Goal: Task Accomplishment & Management: Complete application form

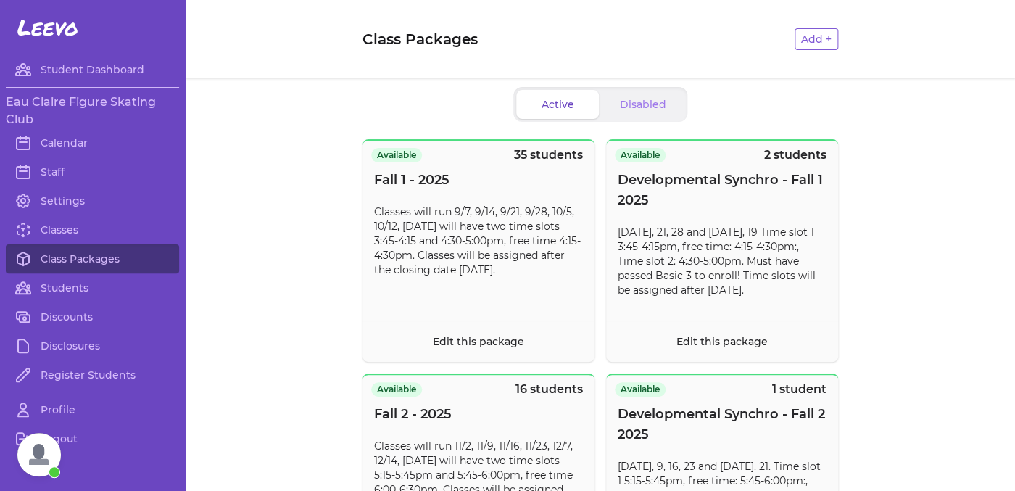
scroll to position [346, 0]
click at [80, 141] on link "Calendar" at bounding box center [92, 142] width 173 height 29
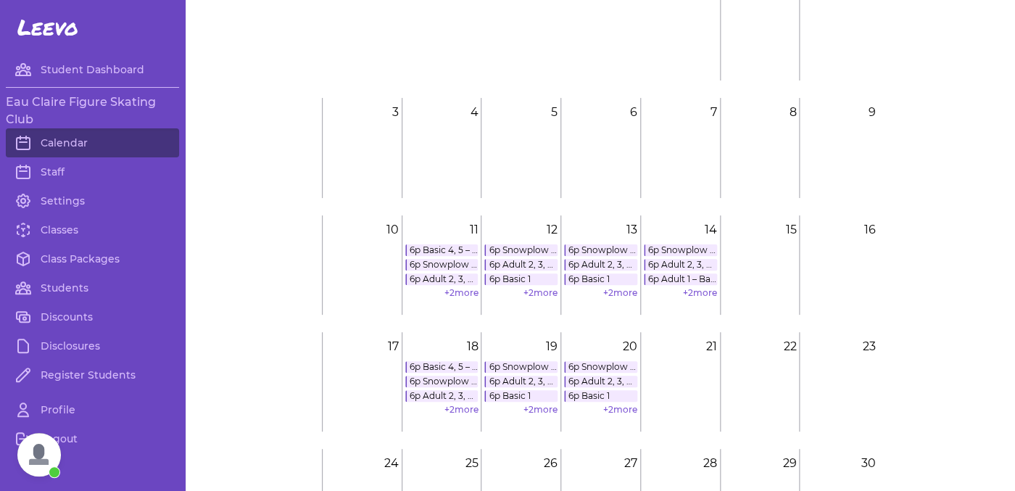
scroll to position [109, 0]
click at [462, 407] on link "+ 2 more" at bounding box center [461, 408] width 34 height 11
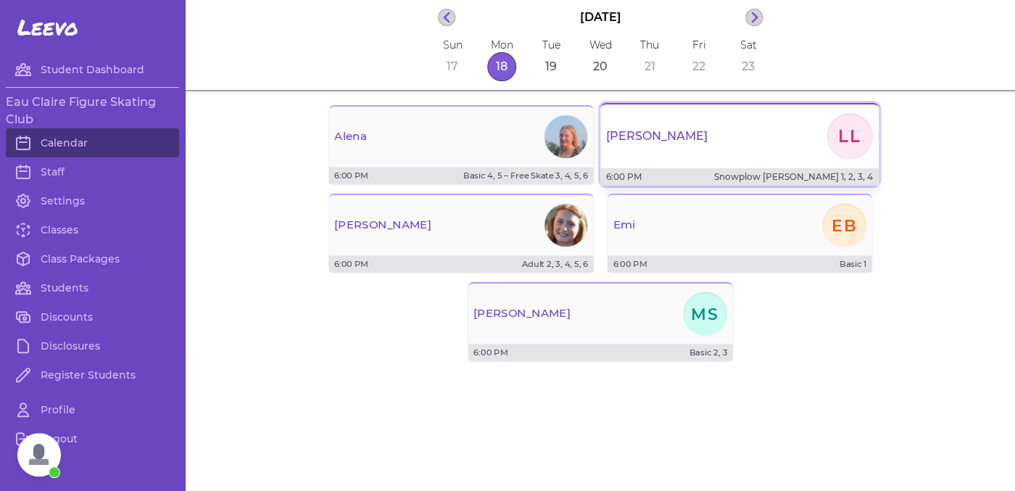
click at [642, 147] on div "[PERSON_NAME]" at bounding box center [739, 136] width 278 height 52
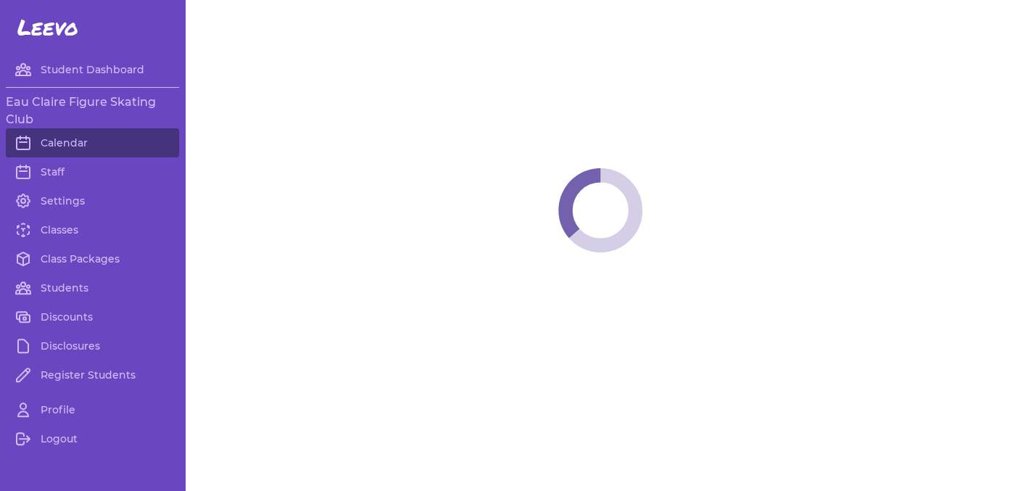
scroll to position [346, 0]
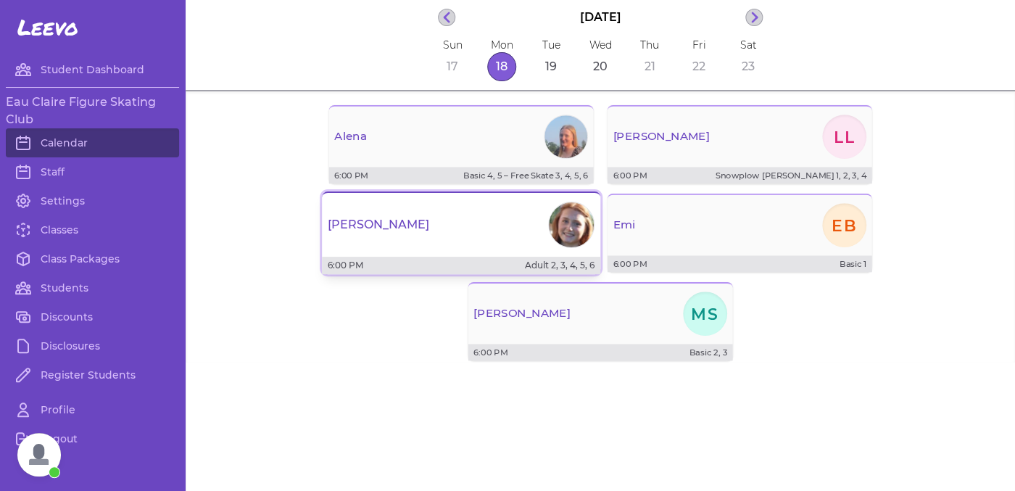
click at [455, 215] on div "[PERSON_NAME]" at bounding box center [461, 225] width 278 height 52
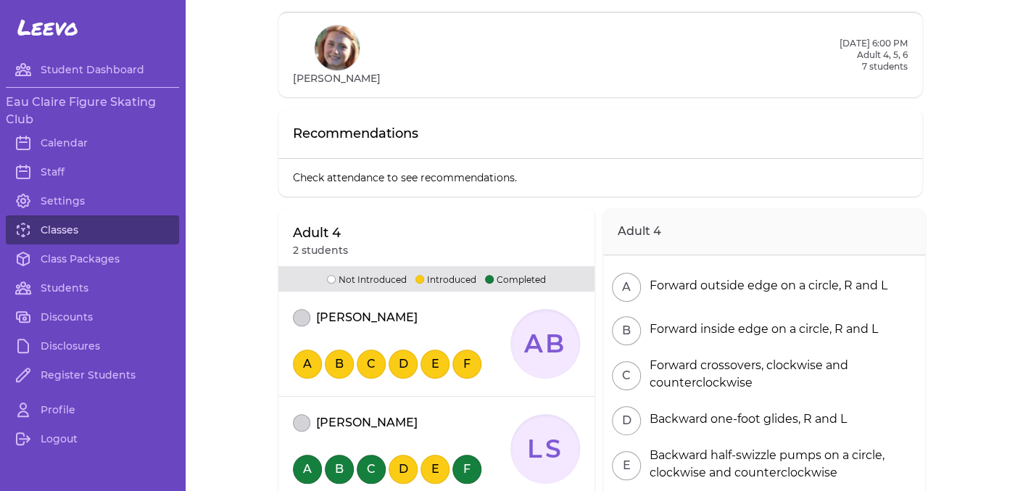
click at [65, 228] on link "Classes" at bounding box center [92, 229] width 173 height 29
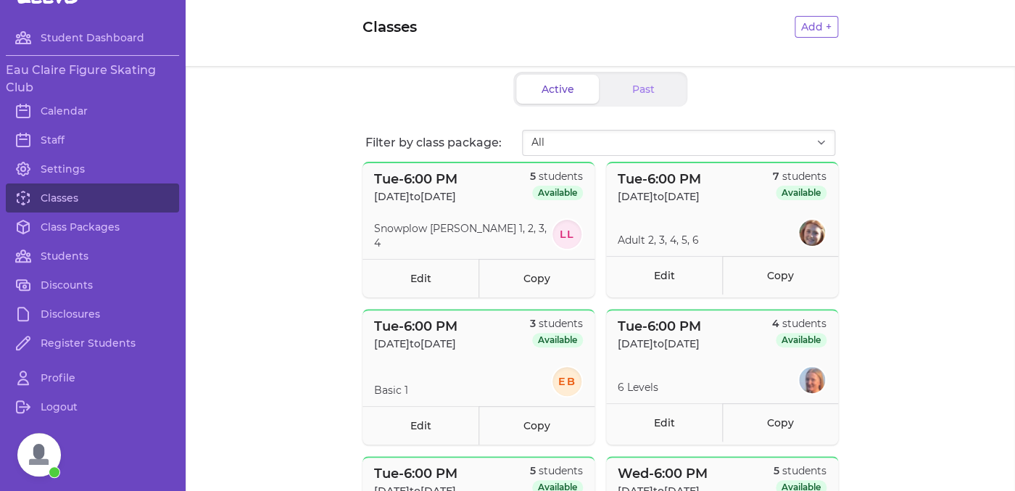
scroll to position [20, 0]
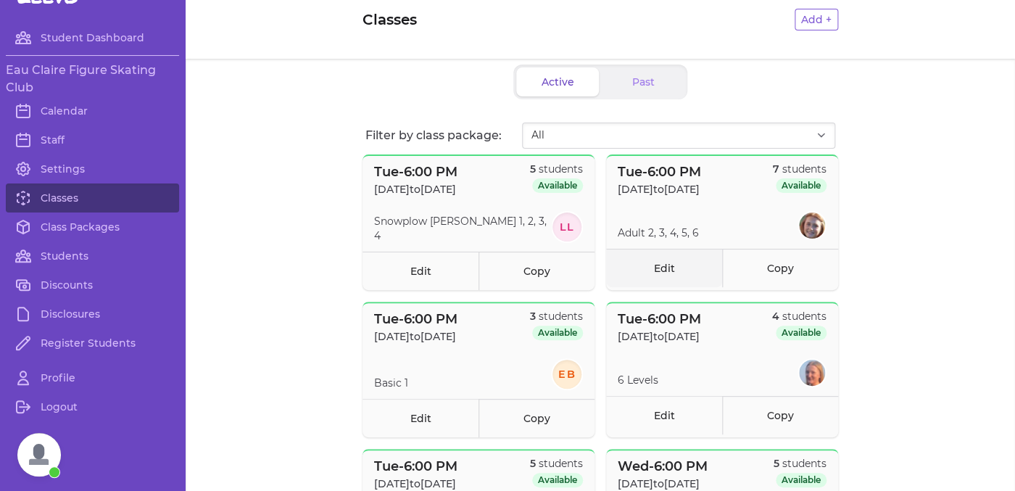
click at [680, 280] on link "Edit" at bounding box center [664, 268] width 116 height 38
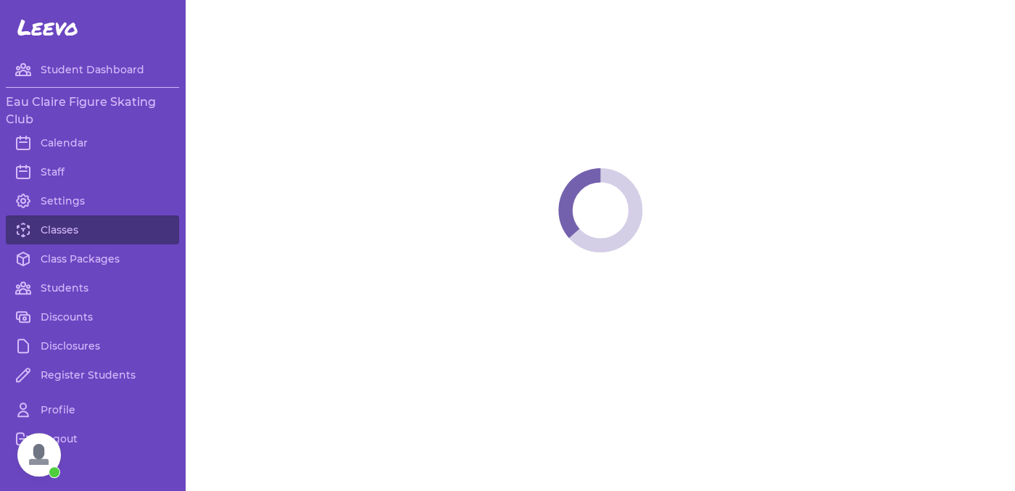
select select "2"
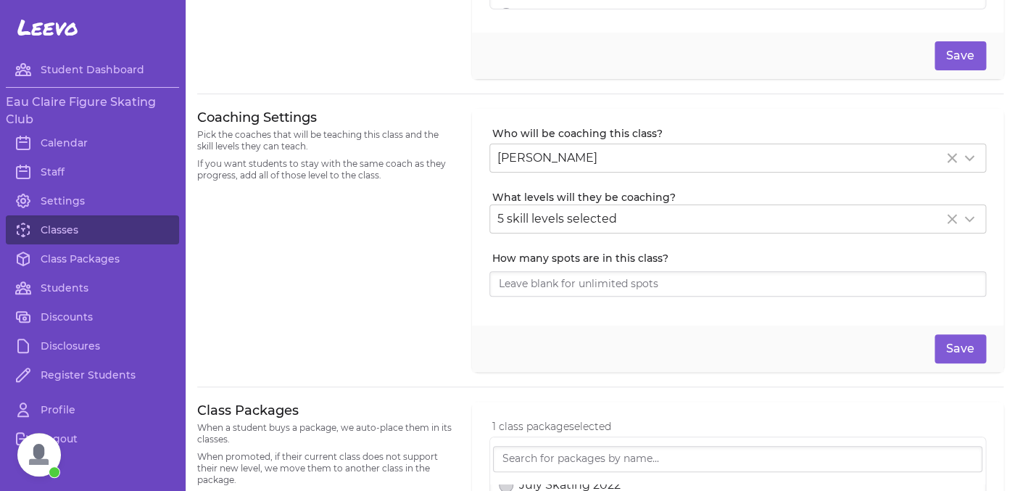
scroll to position [232, 0]
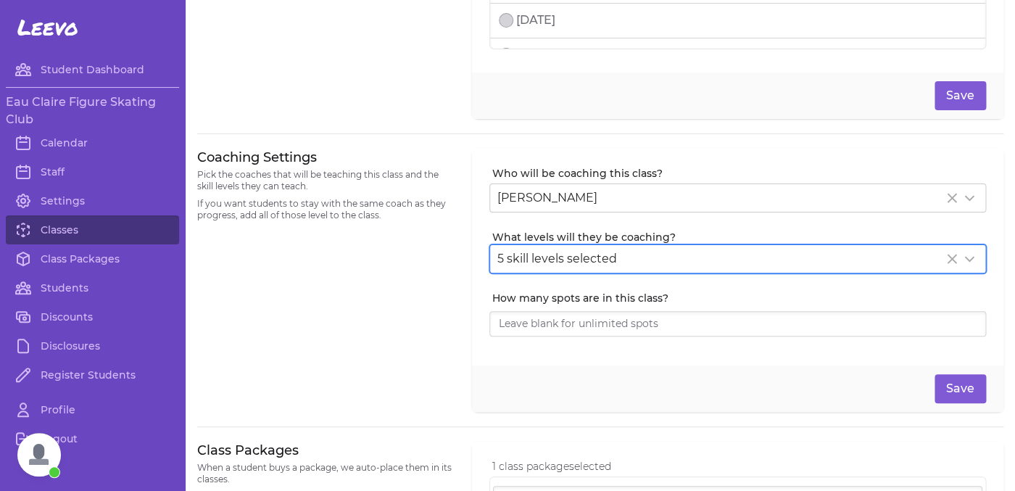
click at [524, 257] on span "5 skill levels selected" at bounding box center [557, 259] width 120 height 14
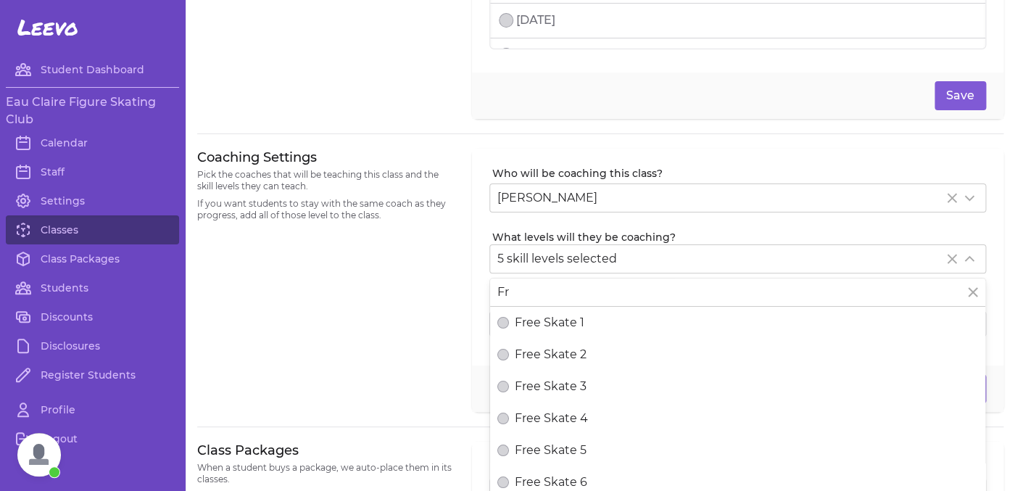
type input "F"
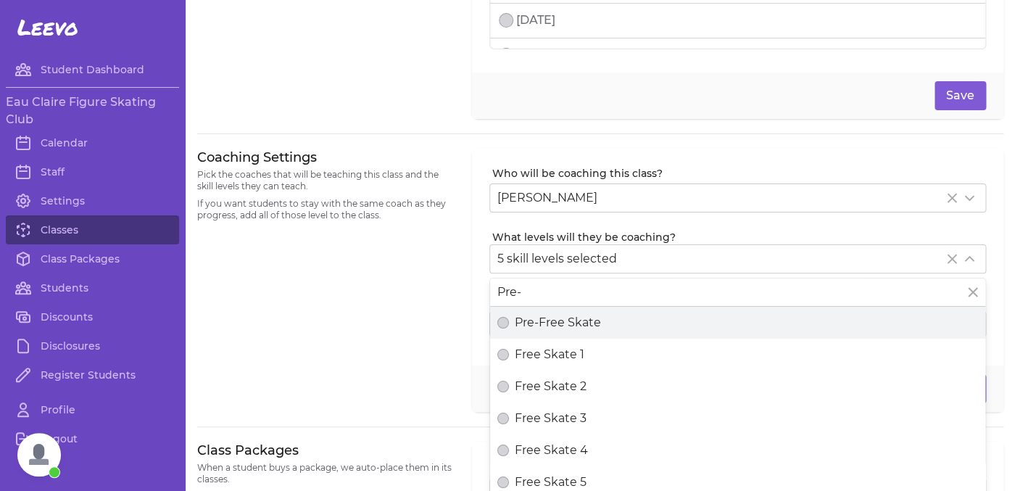
type input "Pre-"
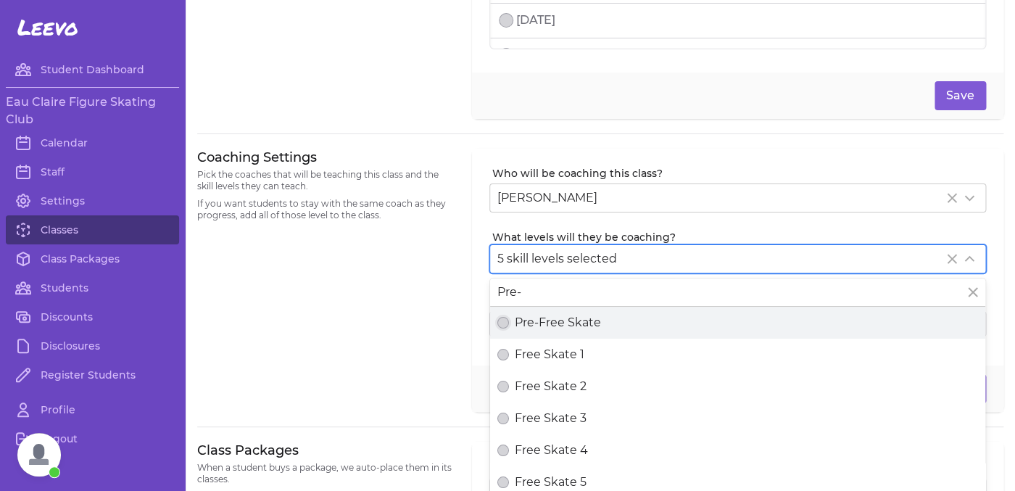
click at [499, 323] on button "Pre-Free Skate" at bounding box center [503, 323] width 12 height 12
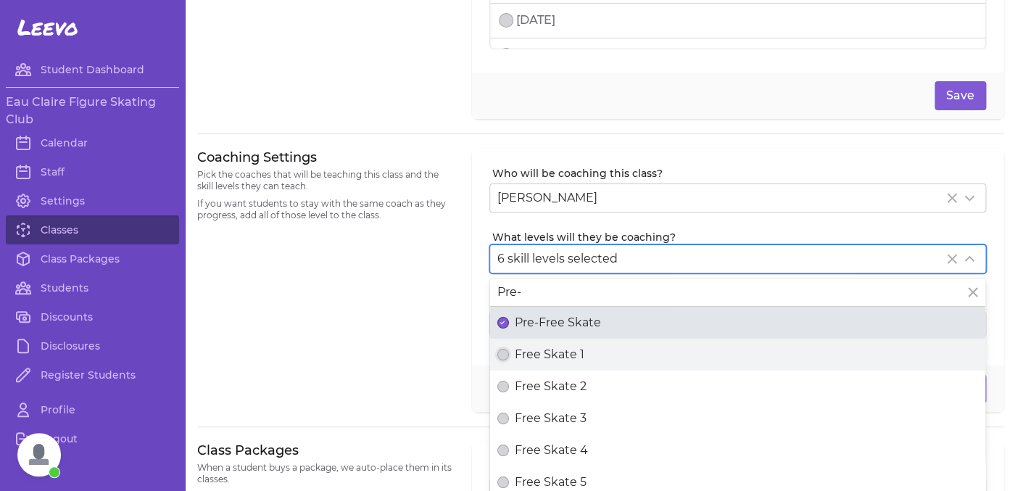
click at [505, 360] on button "Free Skate 1" at bounding box center [503, 355] width 12 height 12
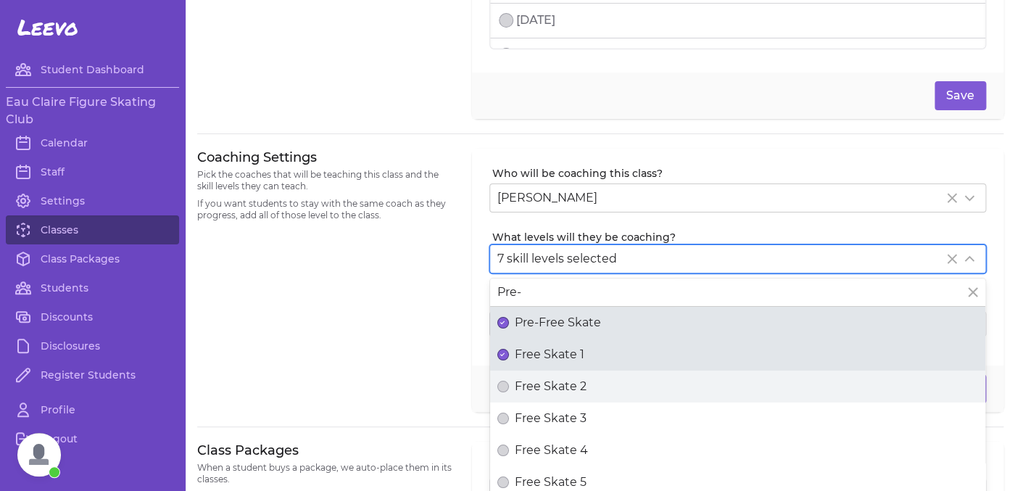
click at [503, 398] on label "Free Skate 2" at bounding box center [737, 387] width 495 height 32
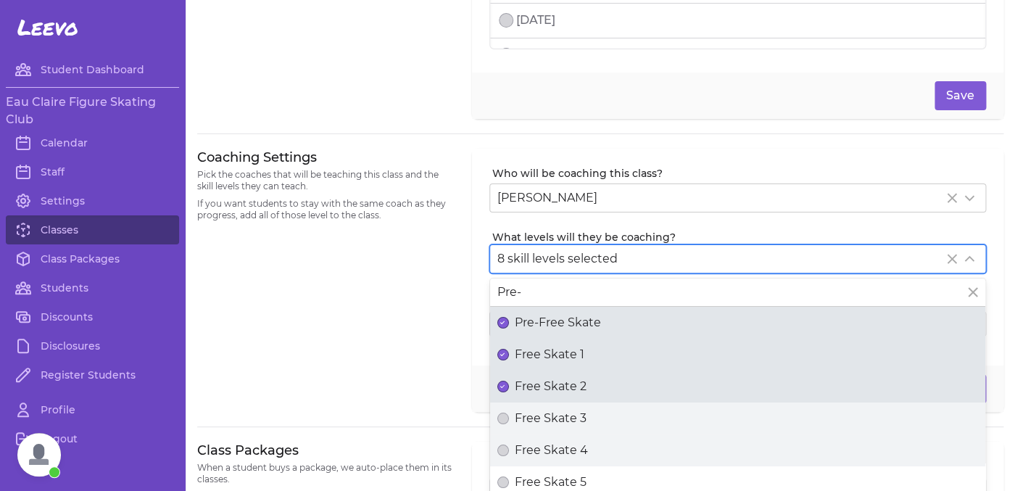
click at [495, 465] on label "Free Skate 4" at bounding box center [737, 450] width 495 height 32
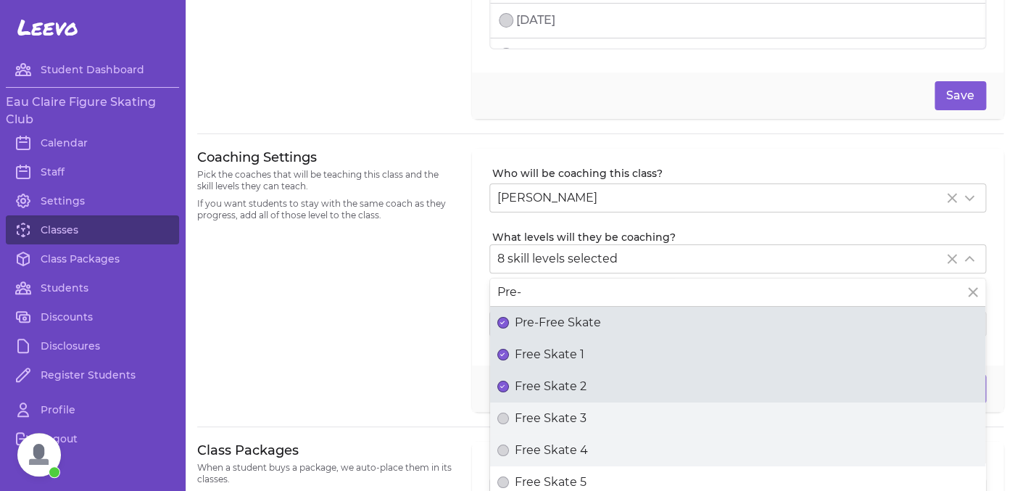
click at [497, 456] on button "Free Skate 4" at bounding box center [503, 451] width 12 height 12
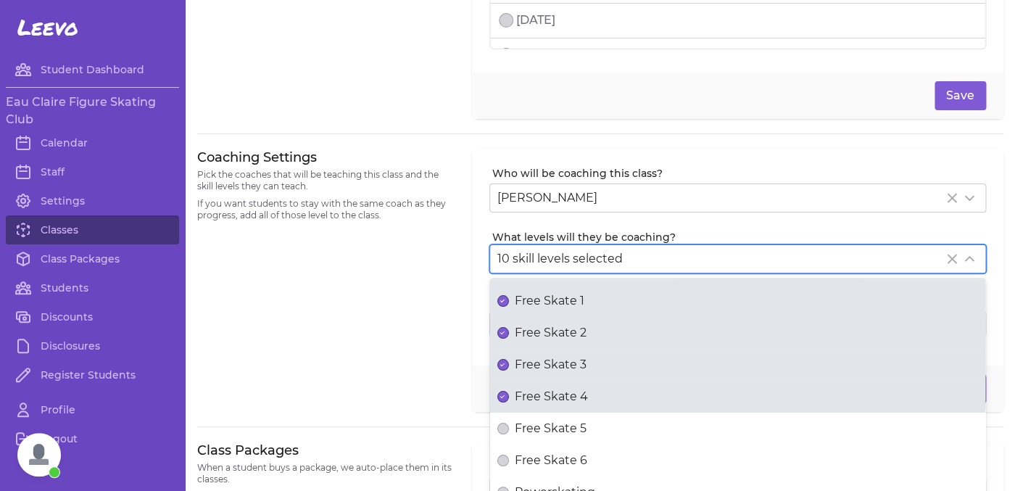
scroll to position [54, 0]
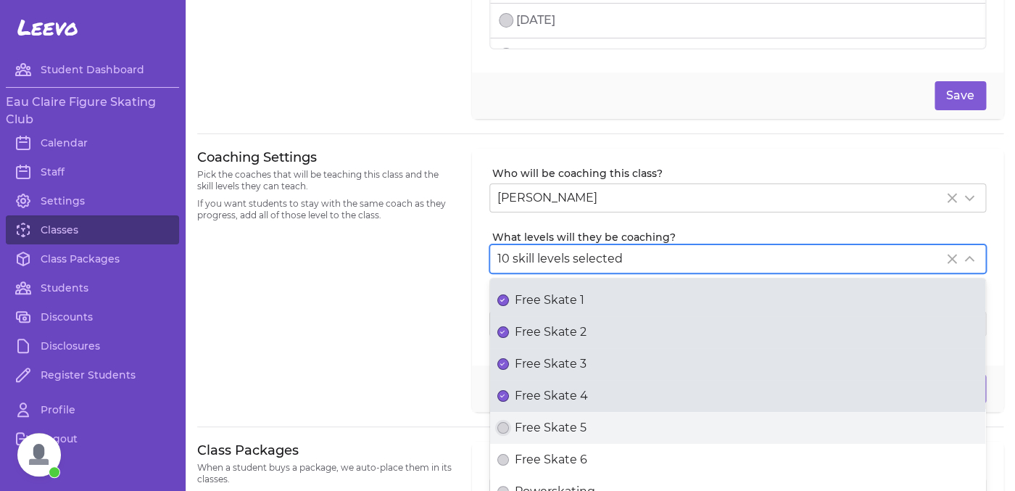
click at [503, 429] on button "Free Skate 5" at bounding box center [503, 428] width 12 height 12
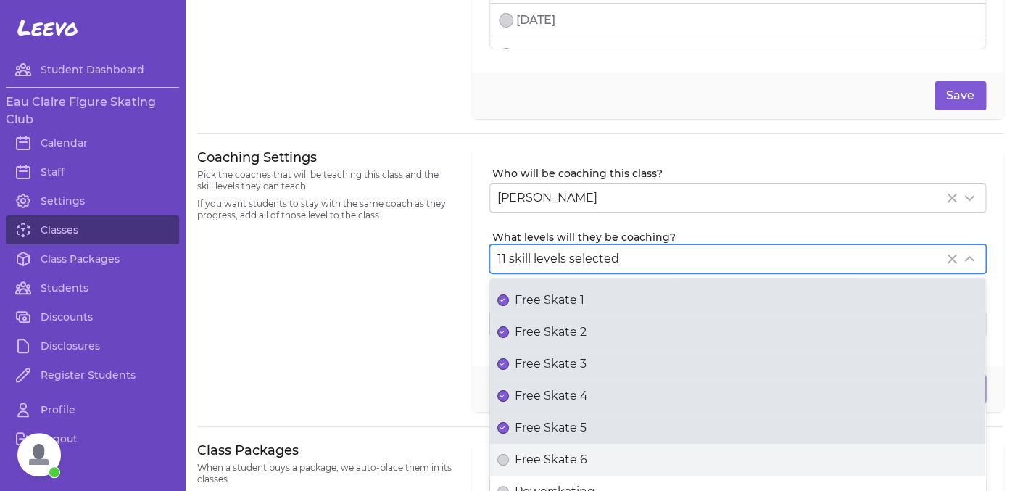
click at [509, 458] on div "Free Skate 6" at bounding box center [737, 459] width 481 height 17
click at [509, 458] on button "Free Skate 6" at bounding box center [503, 460] width 12 height 12
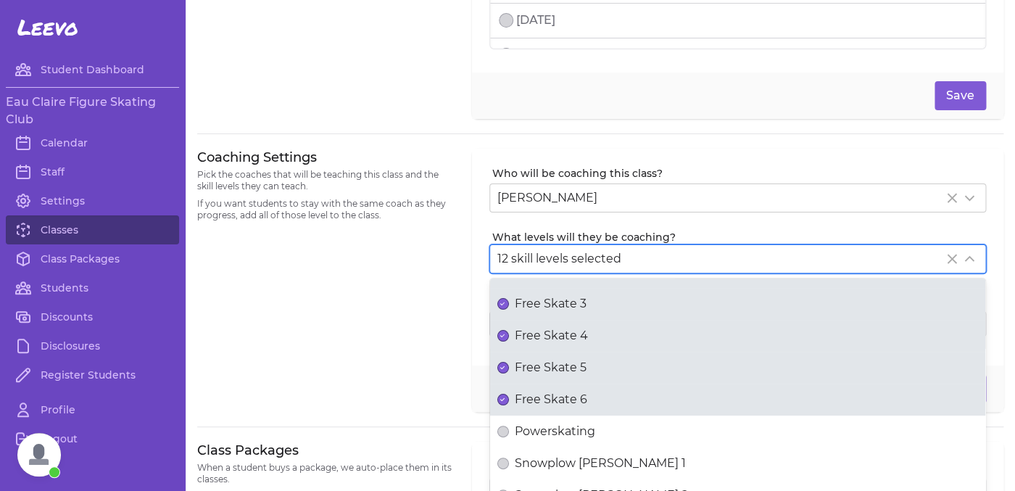
scroll to position [115, 0]
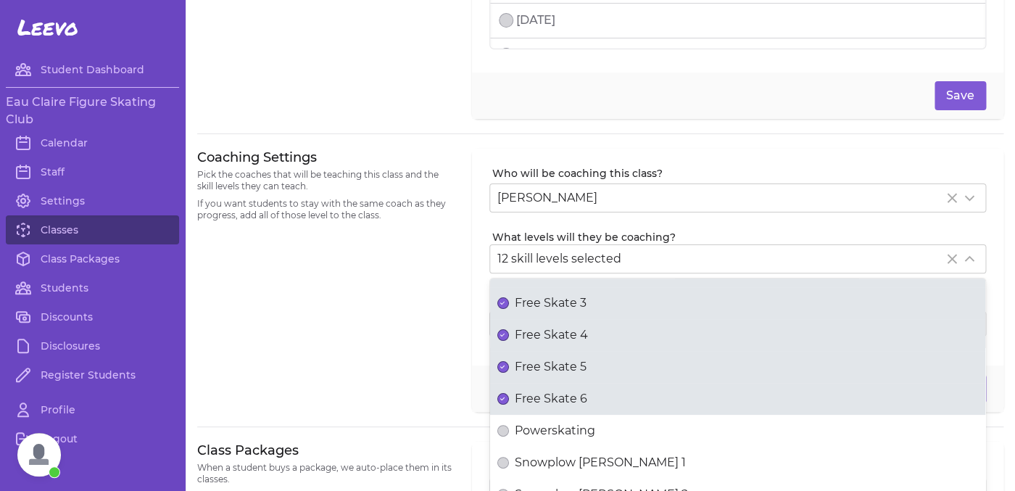
click at [437, 368] on div "Coaching Settings Pick the coaches that will be teaching this class and the ski…" at bounding box center [325, 281] width 257 height 264
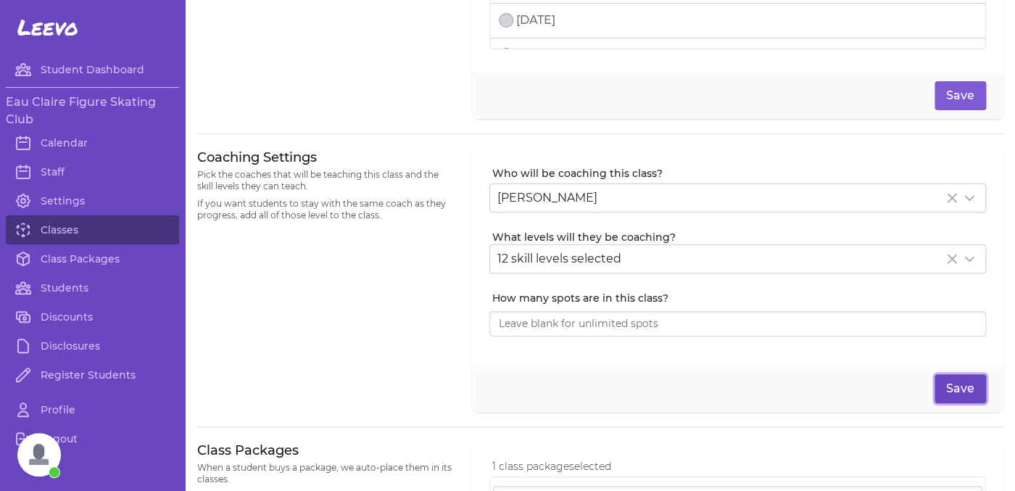
click at [959, 393] on button "Save" at bounding box center [960, 388] width 51 height 29
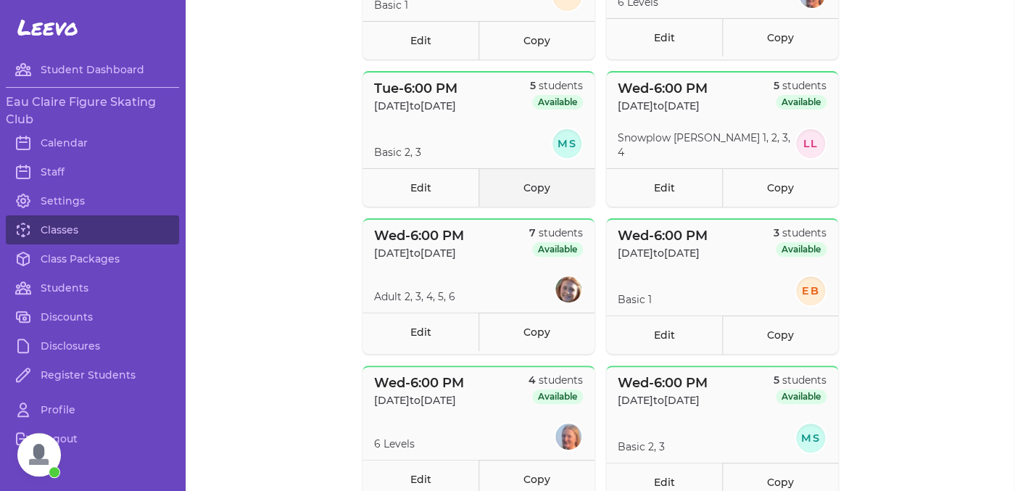
scroll to position [402, 0]
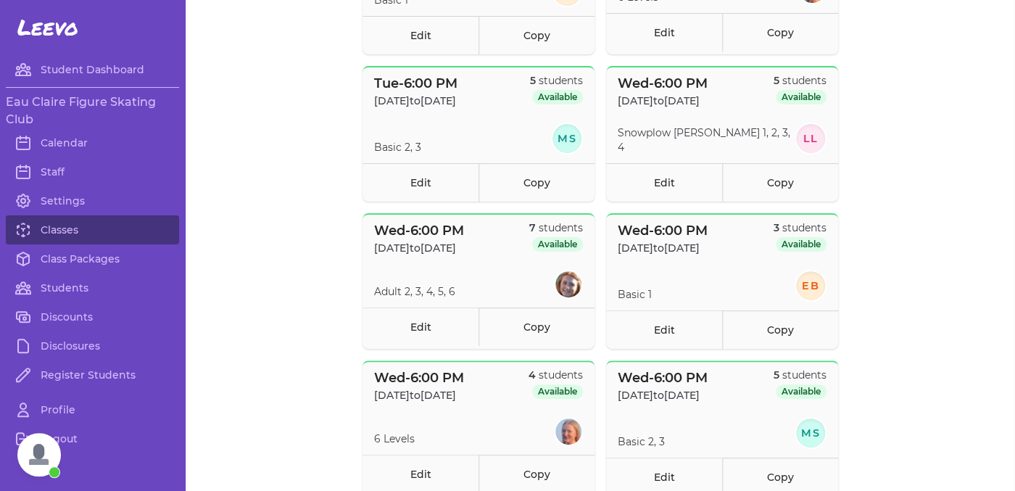
click at [402, 357] on div "Filter by class package: All Fall 1 - 2025 Developmental Synchro - Fall 1 2025 …" at bounding box center [600, 244] width 487 height 1033
click at [405, 336] on link "Edit" at bounding box center [421, 326] width 116 height 38
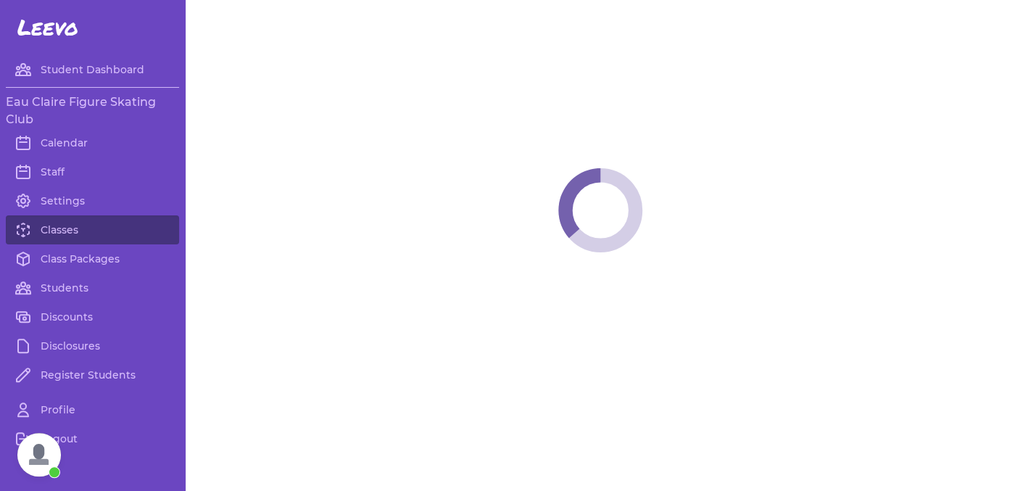
select select "3"
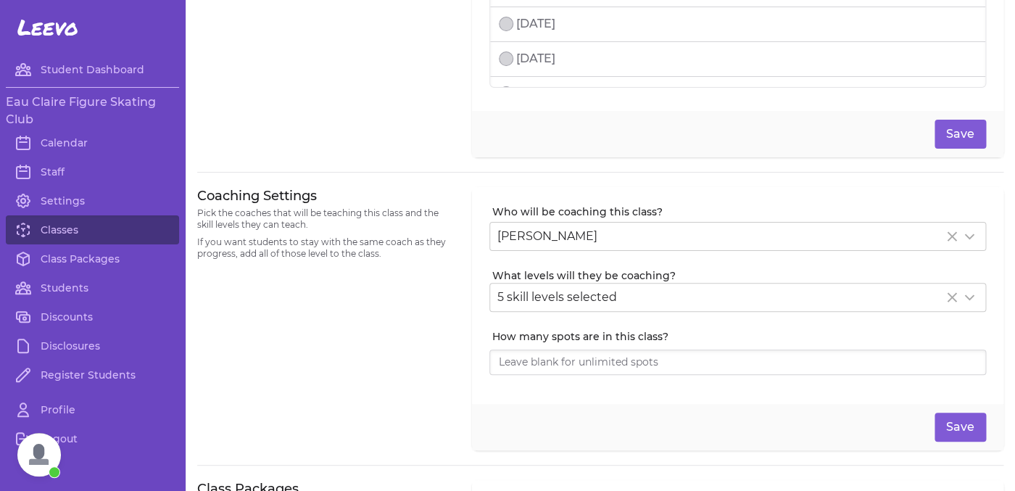
scroll to position [212, 0]
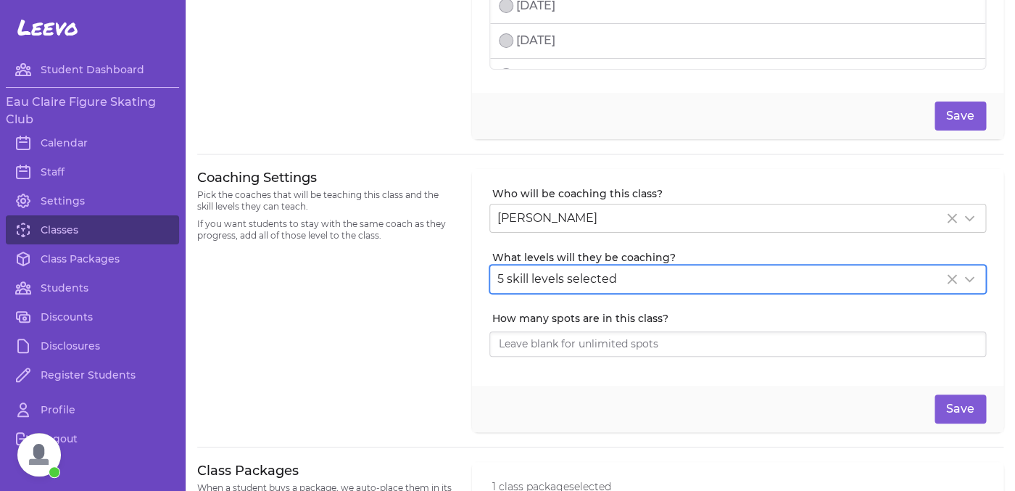
click at [595, 274] on span "5 skill levels selected" at bounding box center [557, 279] width 120 height 14
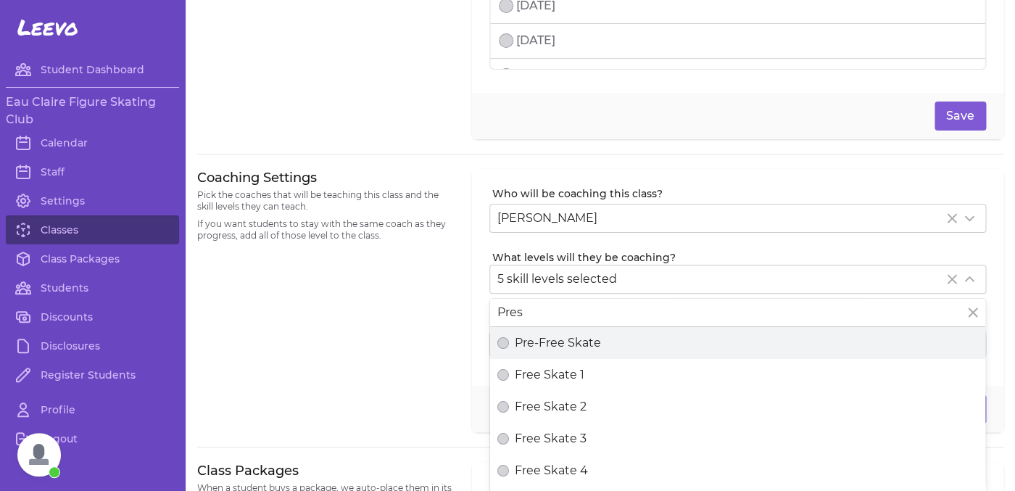
type input "Pres"
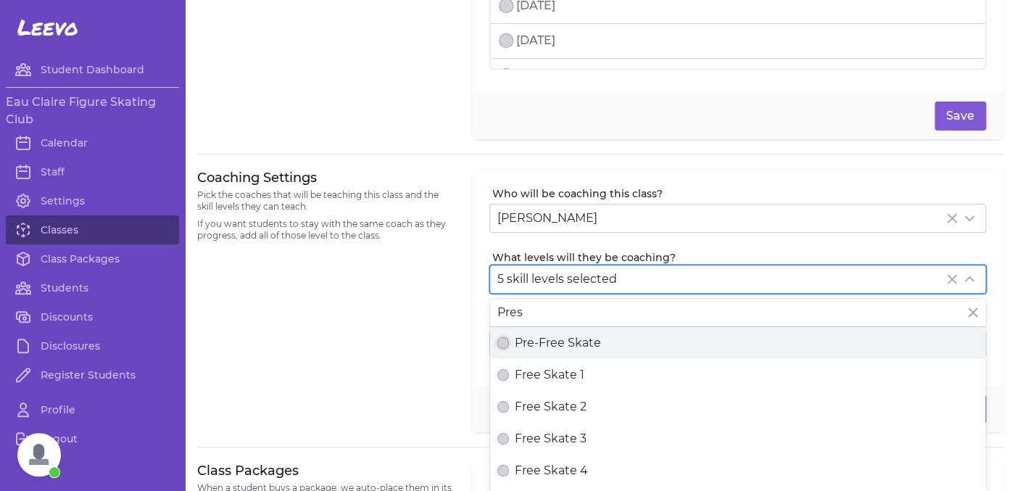
click at [503, 347] on button "Pre-Free Skate" at bounding box center [503, 343] width 12 height 12
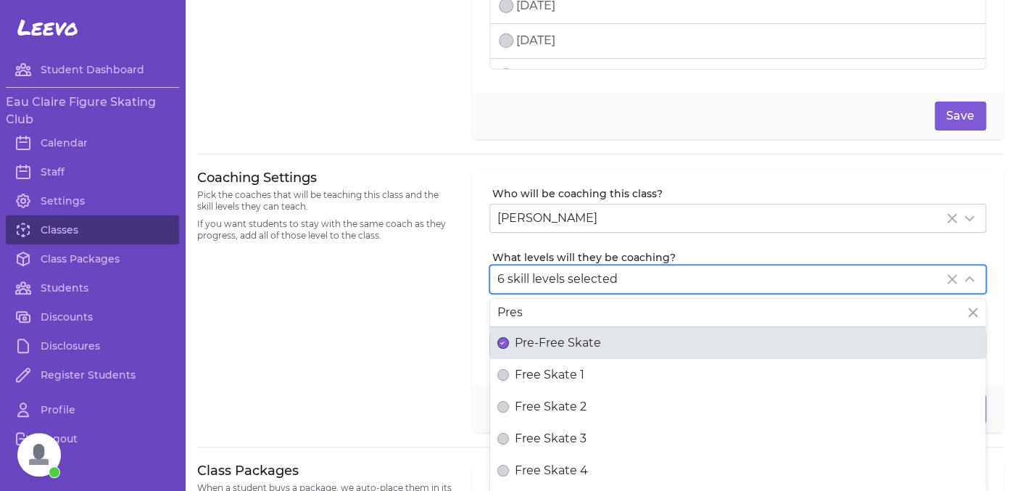
click at [503, 371] on button "Free Skate 1" at bounding box center [503, 375] width 12 height 12
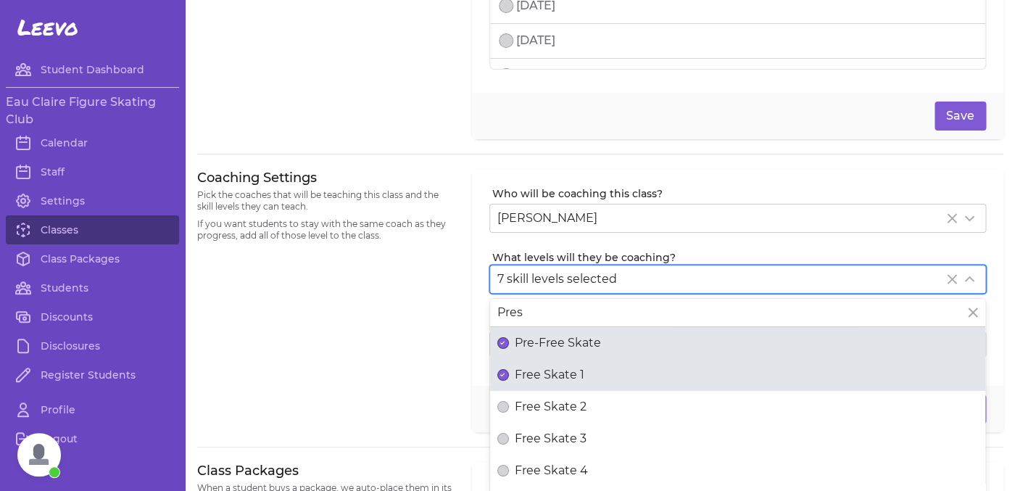
click at [502, 408] on button "Free Skate 2" at bounding box center [503, 407] width 12 height 12
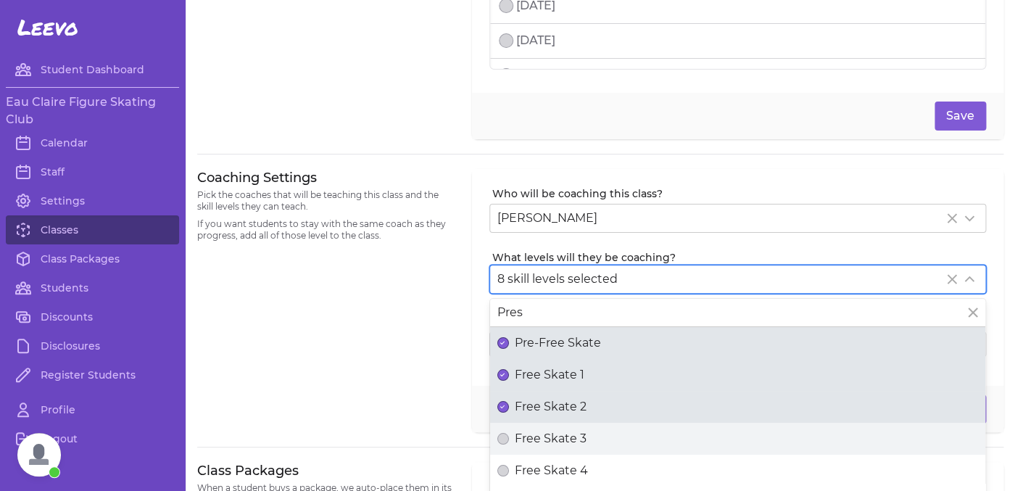
click at [502, 426] on label "Free Skate 3" at bounding box center [737, 439] width 495 height 32
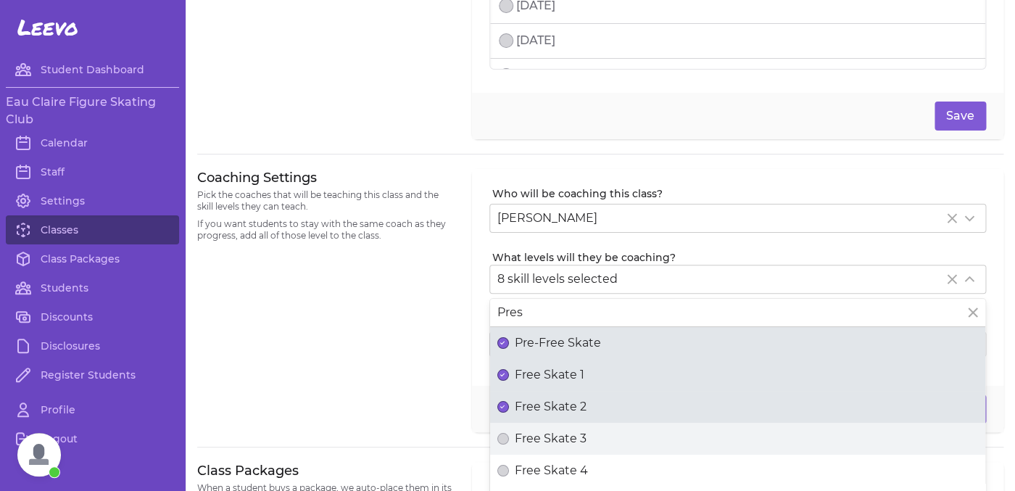
click at [502, 433] on button "Free Skate 3" at bounding box center [503, 439] width 12 height 12
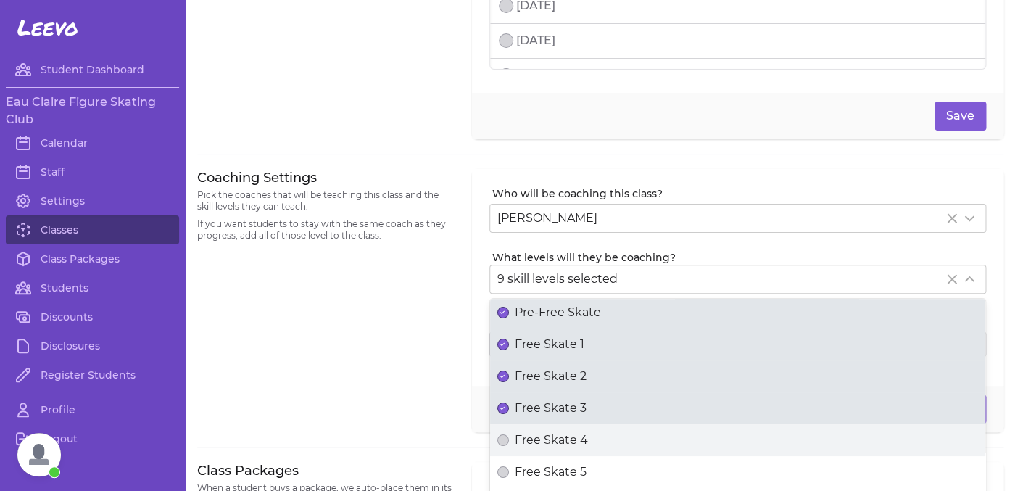
scroll to position [44, 0]
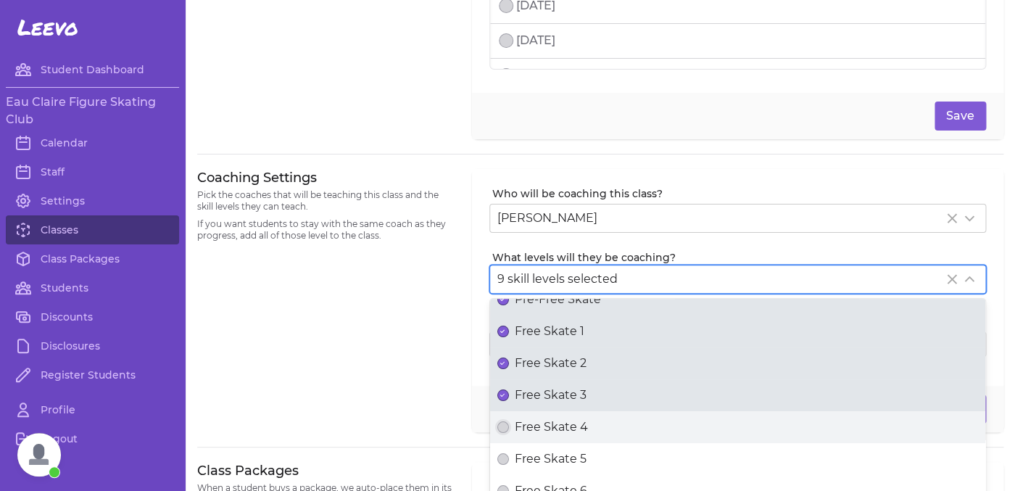
click at [503, 428] on button "Free Skate 4" at bounding box center [503, 427] width 12 height 12
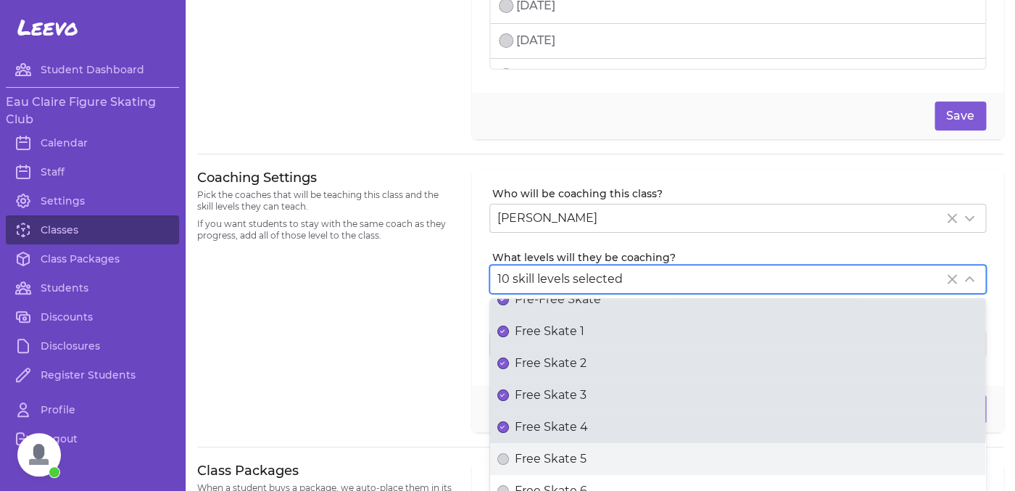
click at [503, 449] on label "Free Skate 5" at bounding box center [737, 459] width 495 height 32
click at [503, 453] on button "Free Skate 5" at bounding box center [503, 459] width 12 height 12
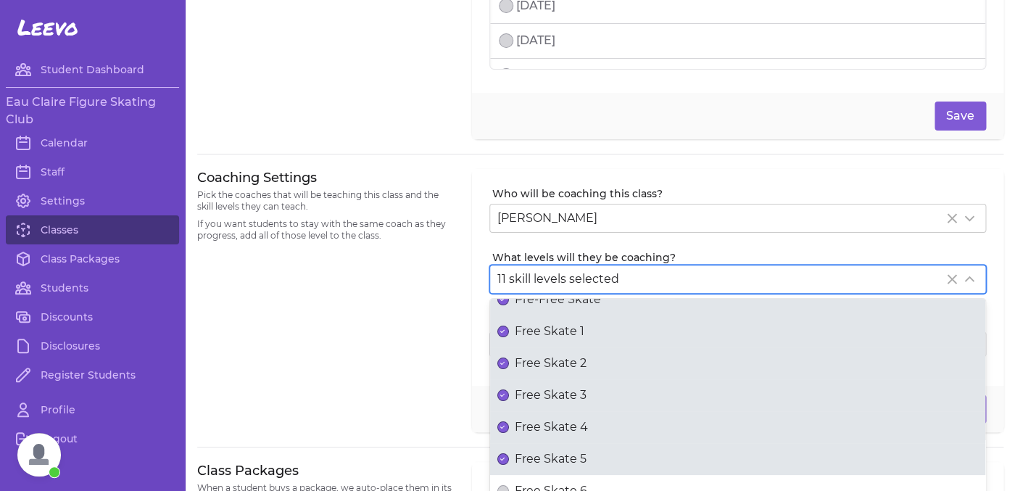
click at [431, 414] on div "Coaching Settings Pick the coaches that will be teaching this class and the ski…" at bounding box center [325, 301] width 257 height 264
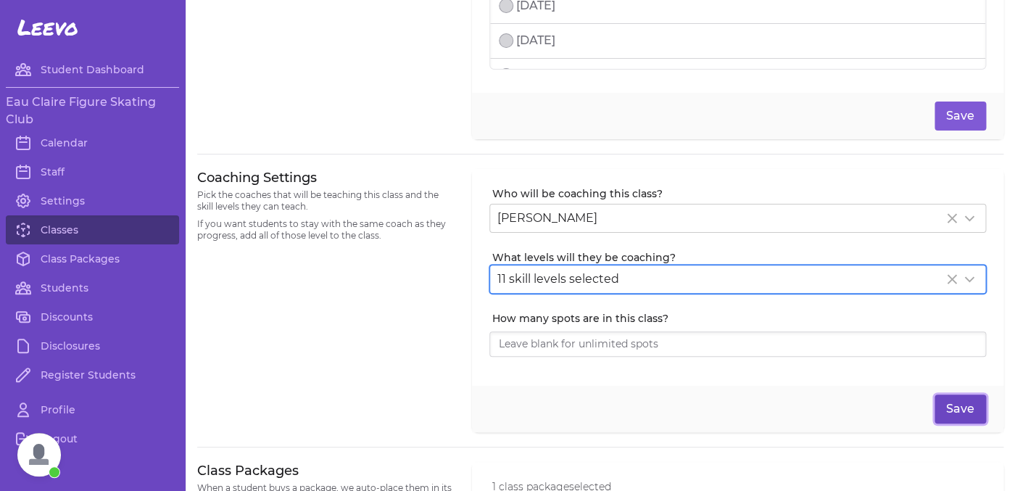
click at [955, 409] on button "Save" at bounding box center [960, 408] width 51 height 29
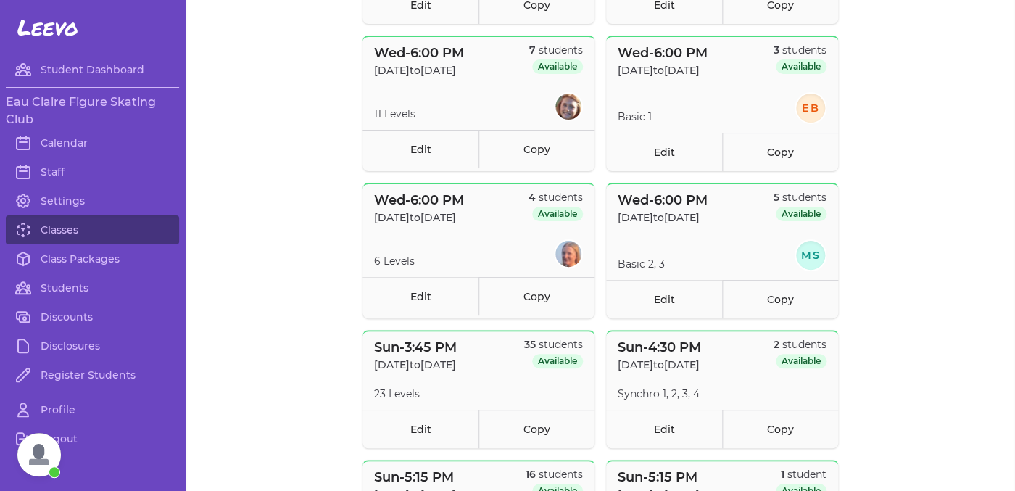
scroll to position [566, 0]
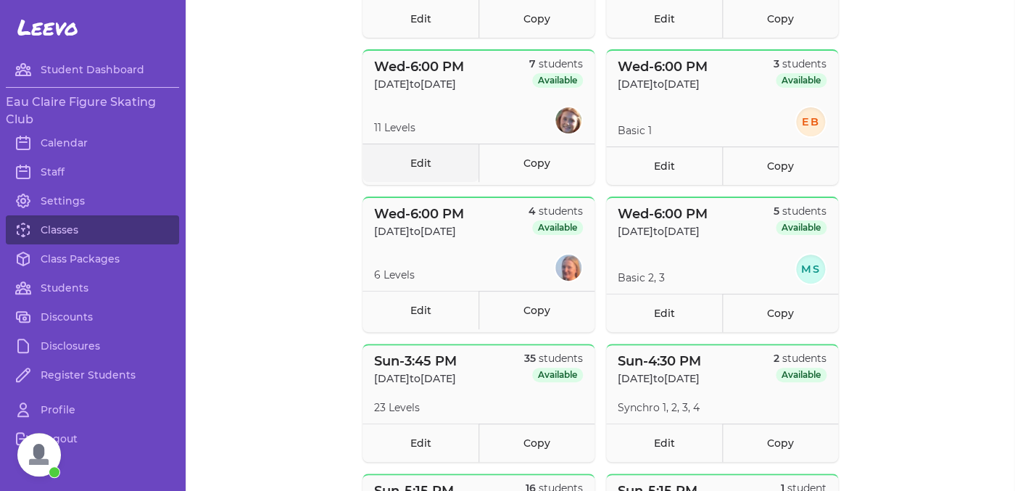
click at [421, 176] on link "Edit" at bounding box center [421, 163] width 116 height 38
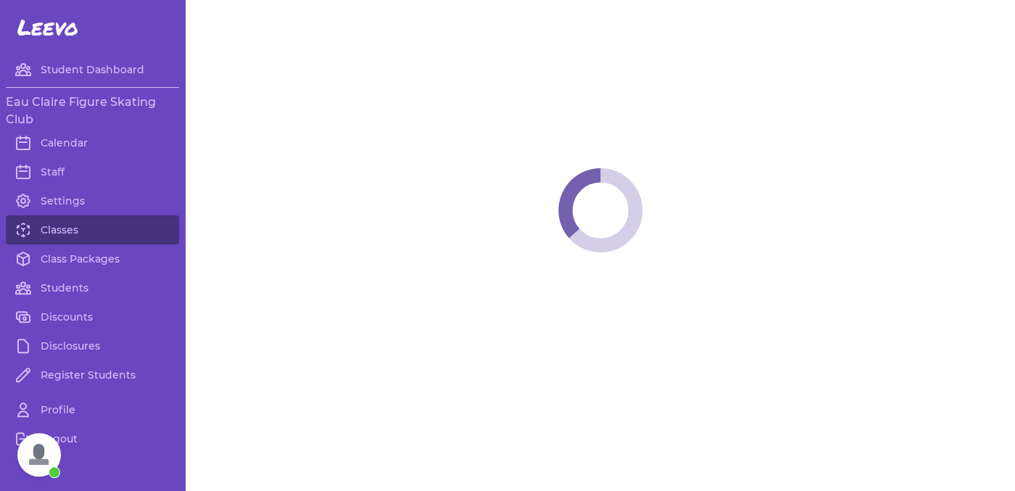
select select "3"
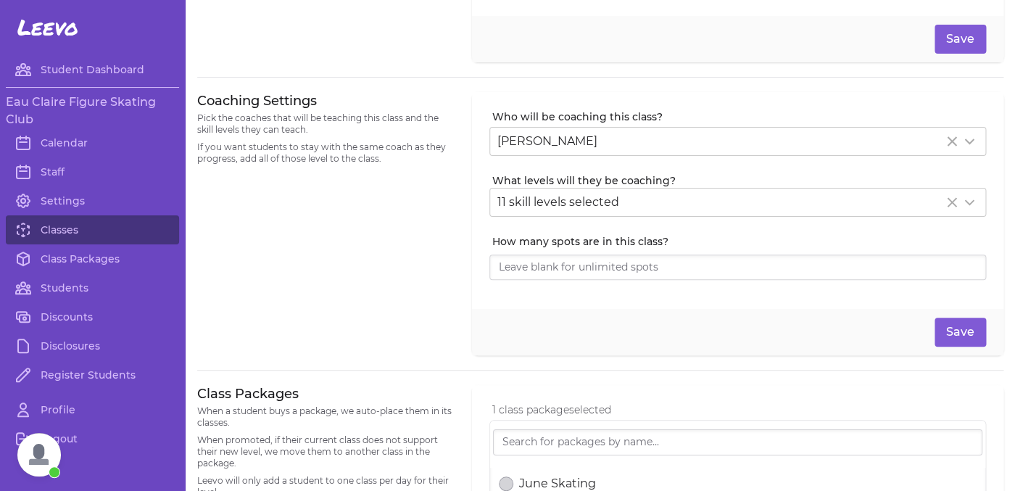
scroll to position [291, 0]
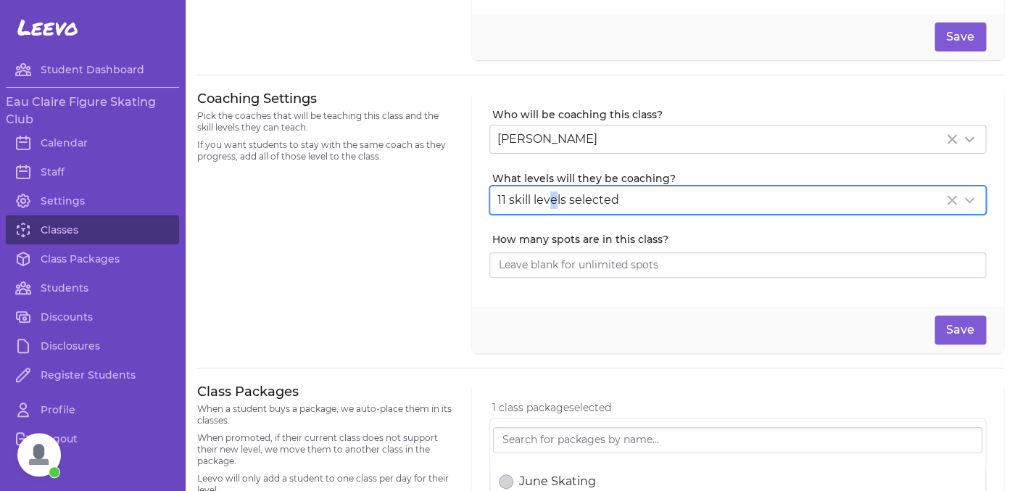
click at [553, 192] on div "11 skill levels selected" at bounding box center [720, 199] width 446 height 17
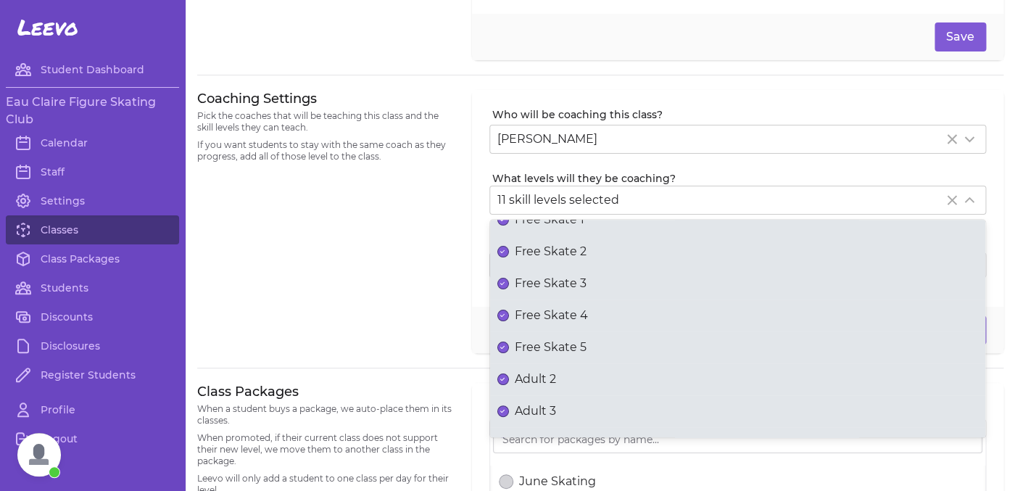
scroll to position [82, 0]
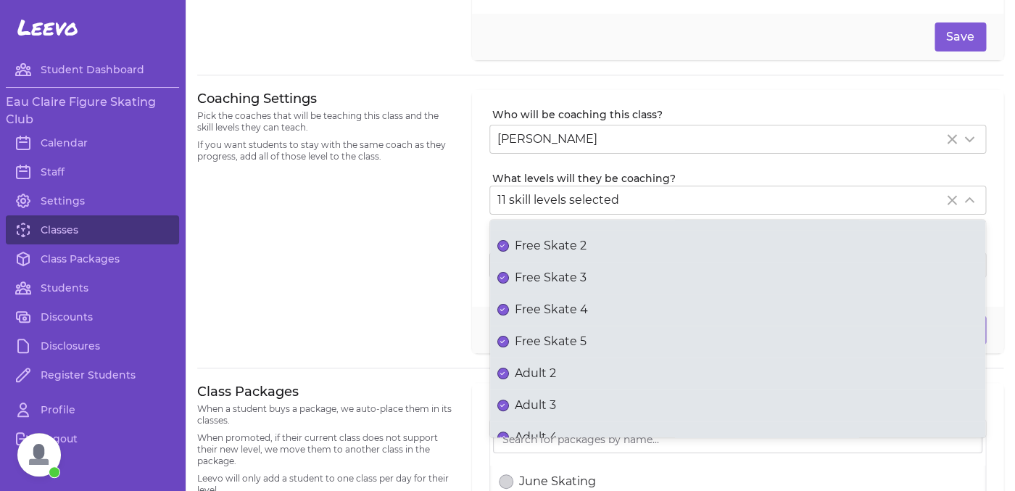
click at [354, 297] on div "Coaching Settings Pick the coaches that will be teaching this class and the ski…" at bounding box center [325, 222] width 257 height 264
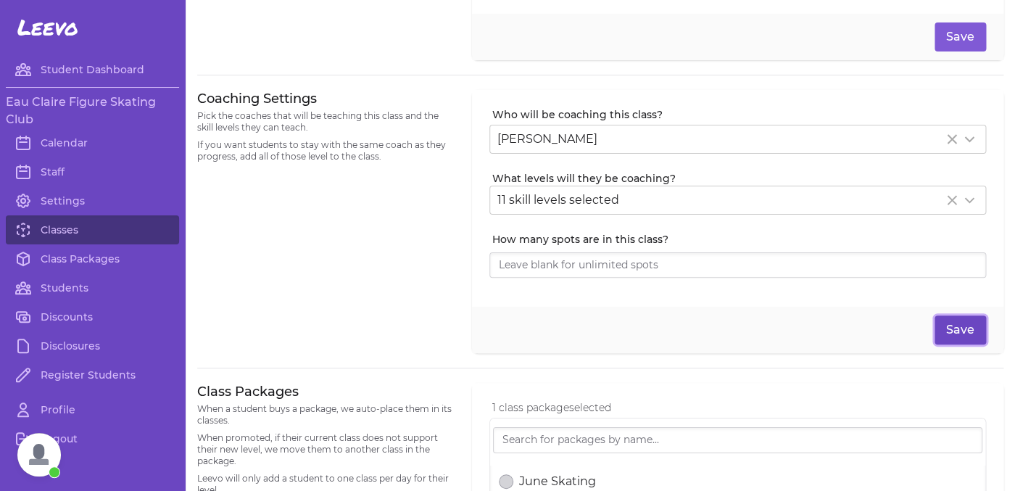
click at [948, 330] on button "Save" at bounding box center [960, 329] width 51 height 29
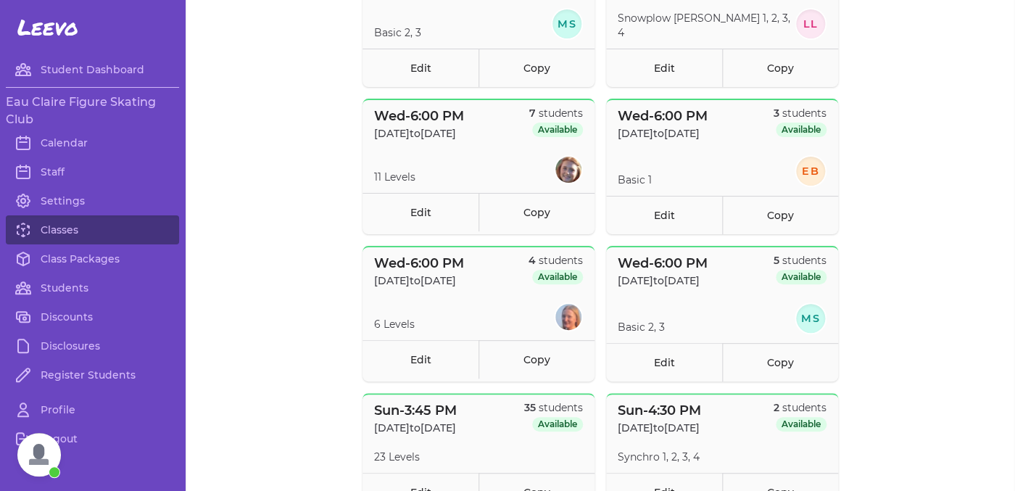
scroll to position [518, 0]
click at [77, 235] on link "Classes" at bounding box center [92, 229] width 173 height 29
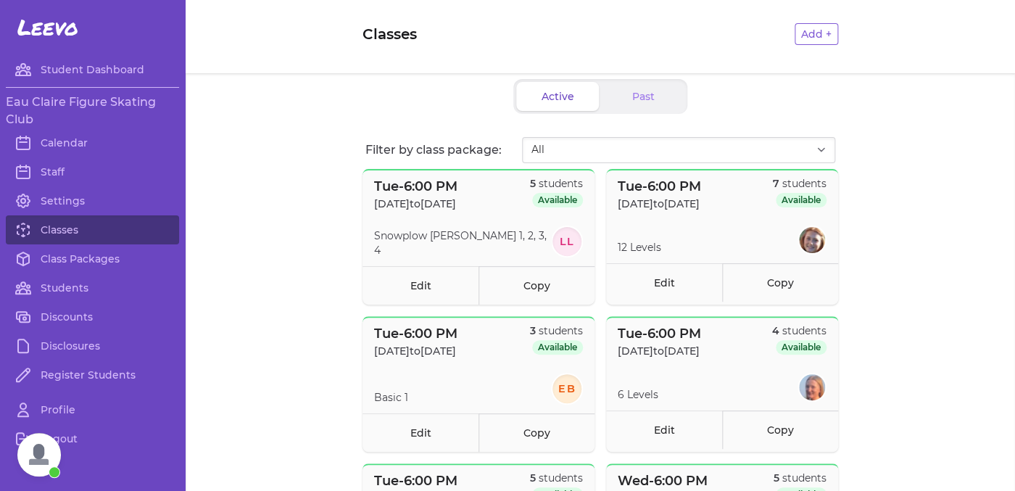
scroll to position [0, 0]
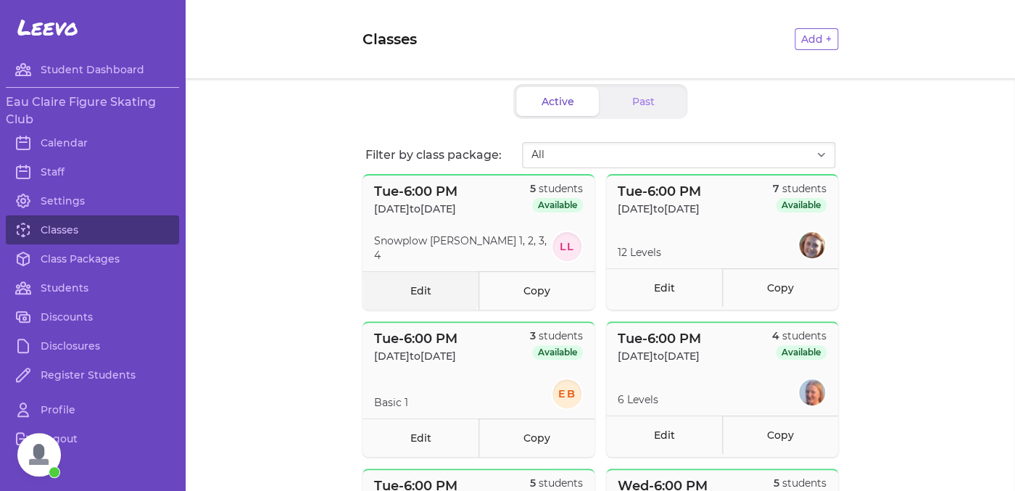
click at [416, 296] on link "Edit" at bounding box center [421, 290] width 116 height 38
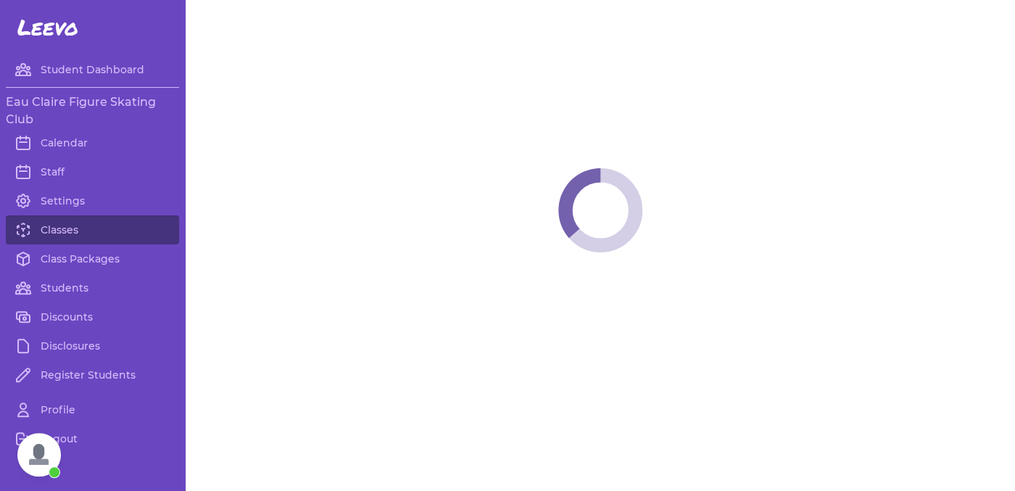
select select "2"
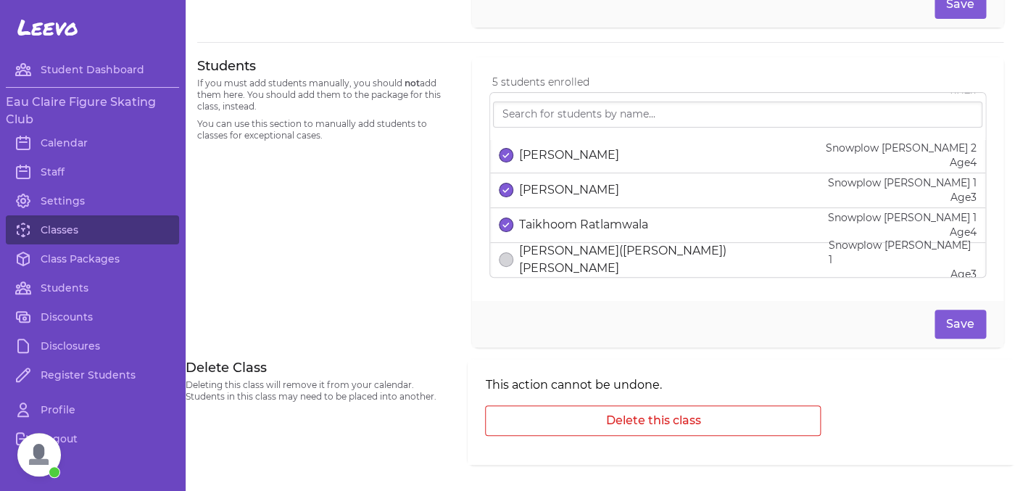
scroll to position [72, 0]
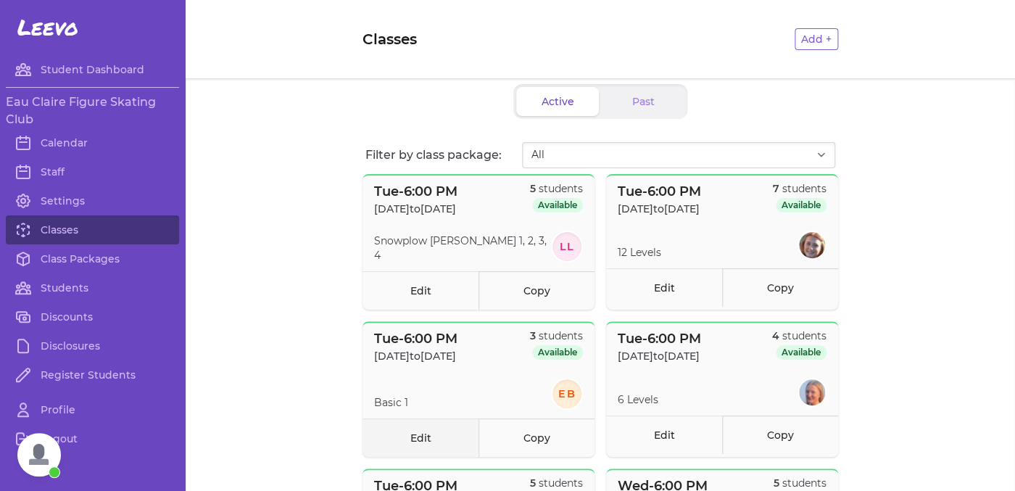
click at [413, 432] on link "Edit" at bounding box center [421, 437] width 116 height 38
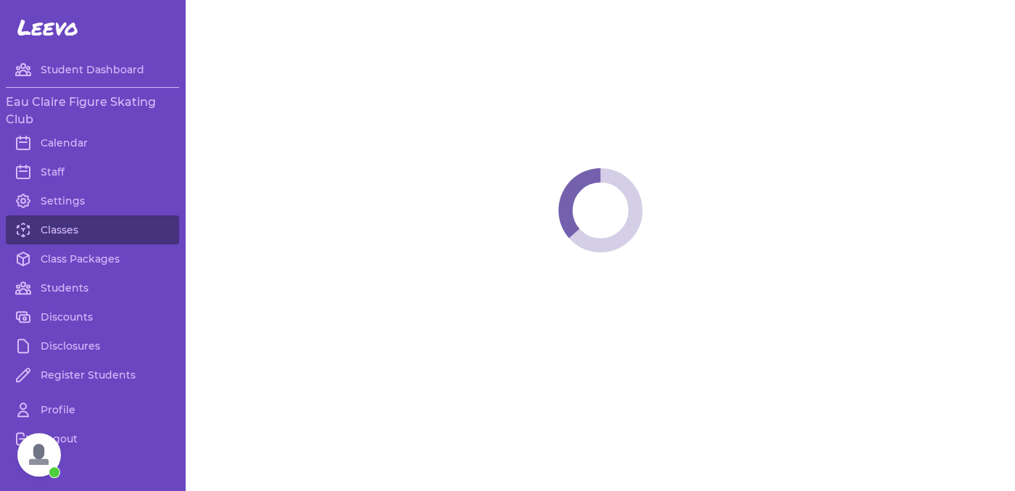
select select "2"
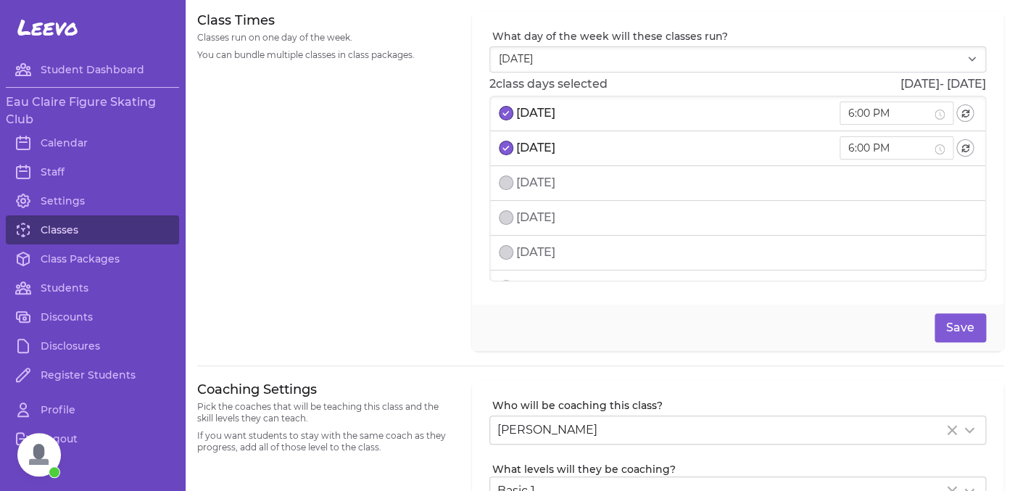
click at [86, 233] on link "Classes" at bounding box center [92, 229] width 173 height 29
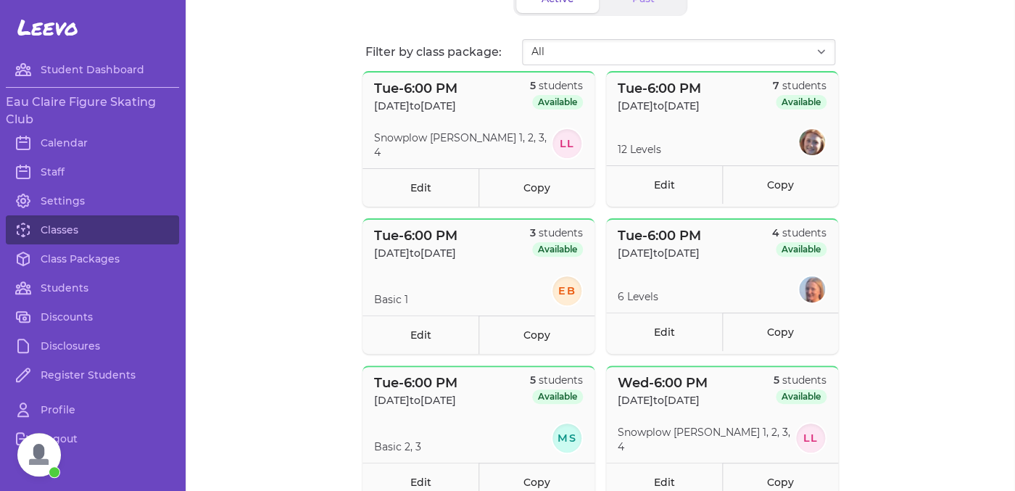
scroll to position [105, 0]
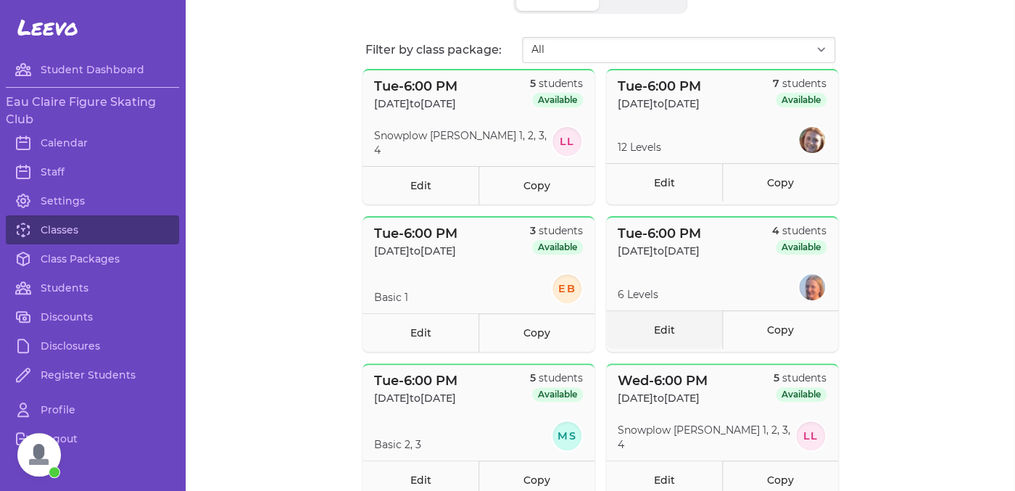
click at [661, 328] on link "Edit" at bounding box center [664, 329] width 116 height 38
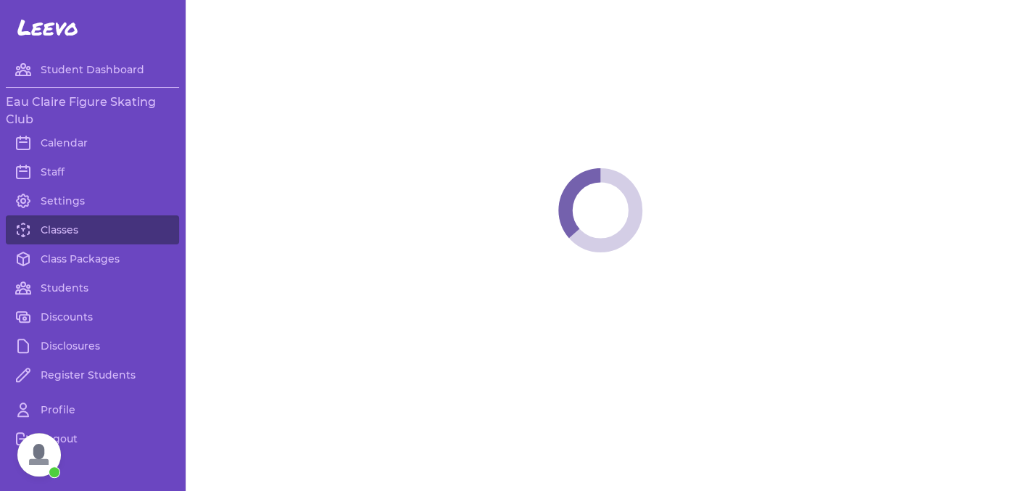
select select "2"
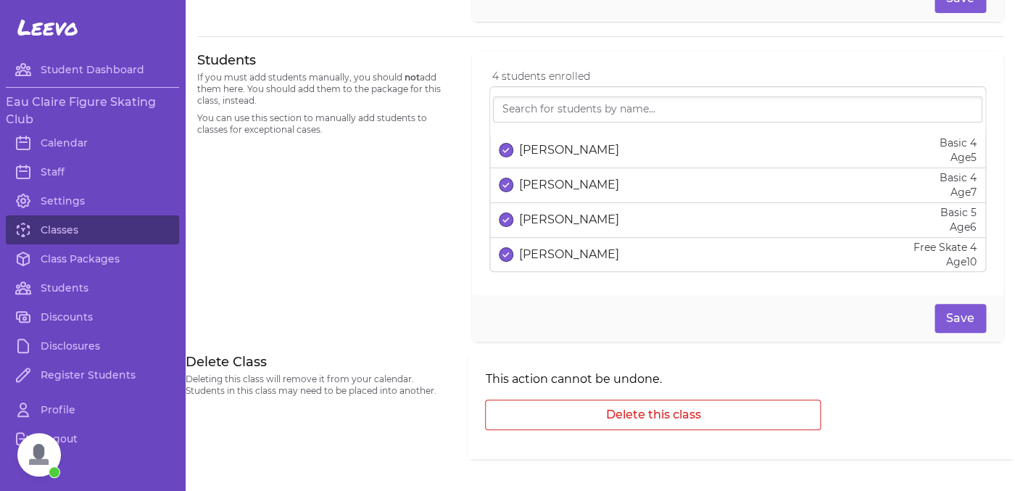
scroll to position [973, 0]
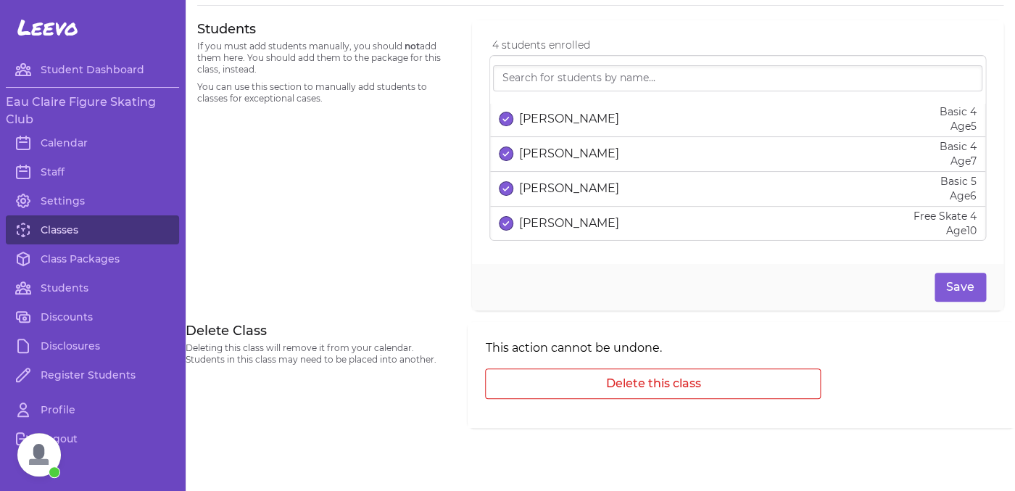
click at [59, 235] on link "Classes" at bounding box center [92, 229] width 173 height 29
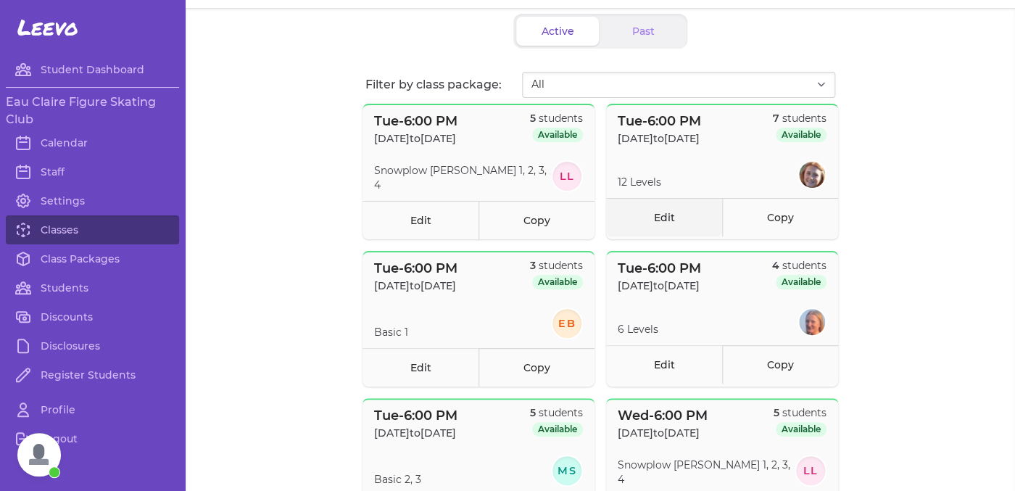
scroll to position [72, 0]
click at [428, 368] on link "Edit" at bounding box center [421, 366] width 116 height 38
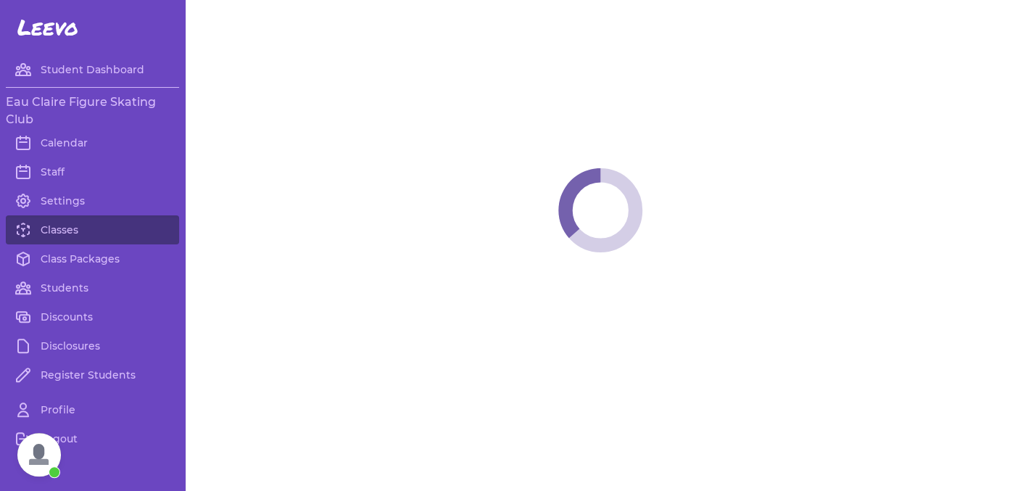
select select "2"
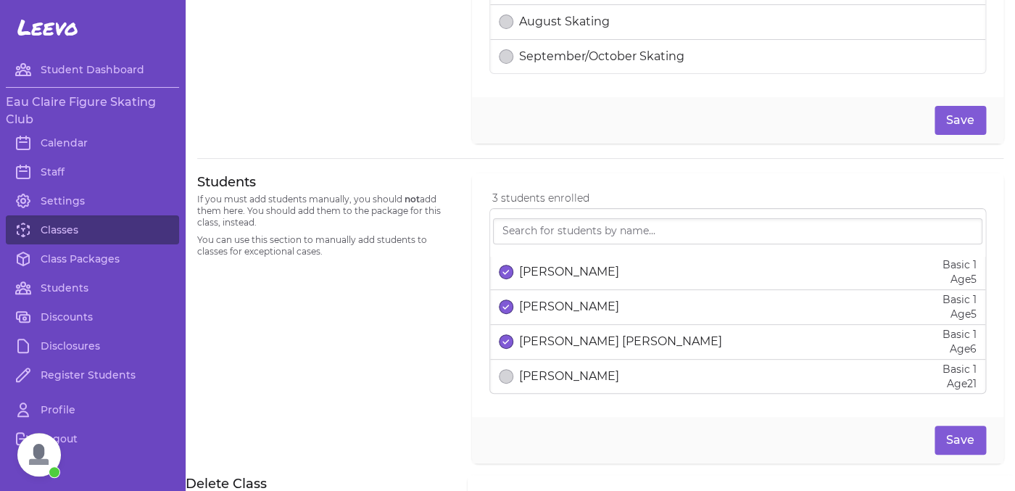
scroll to position [835, 0]
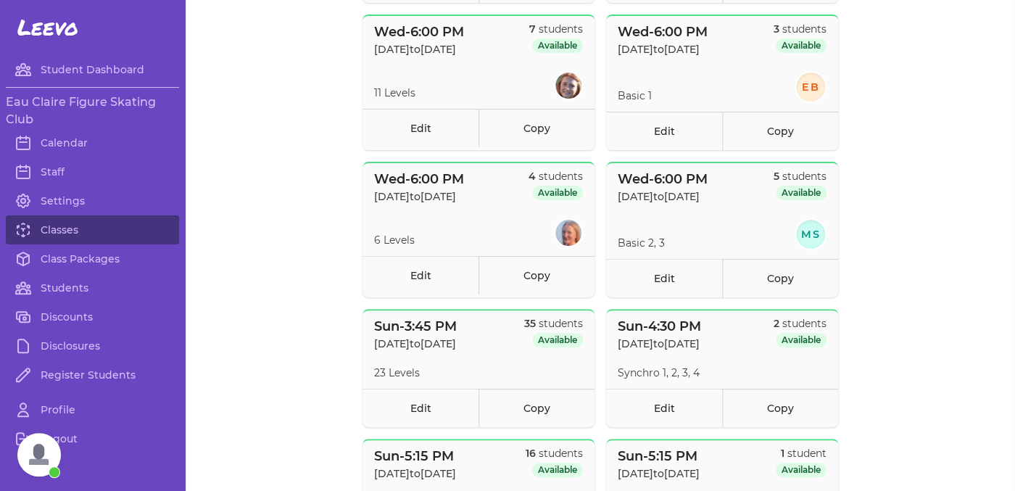
scroll to position [602, 0]
click at [678, 278] on link "Edit" at bounding box center [664, 277] width 116 height 38
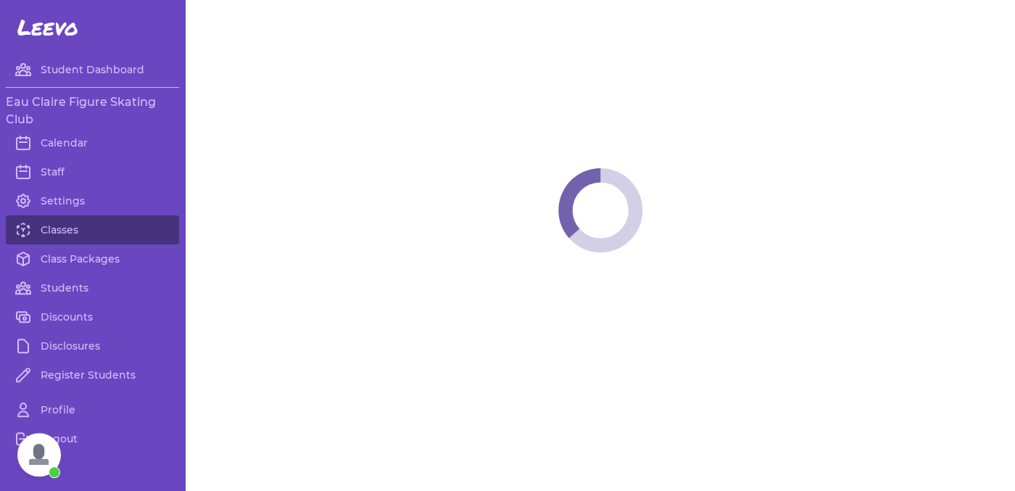
select select "3"
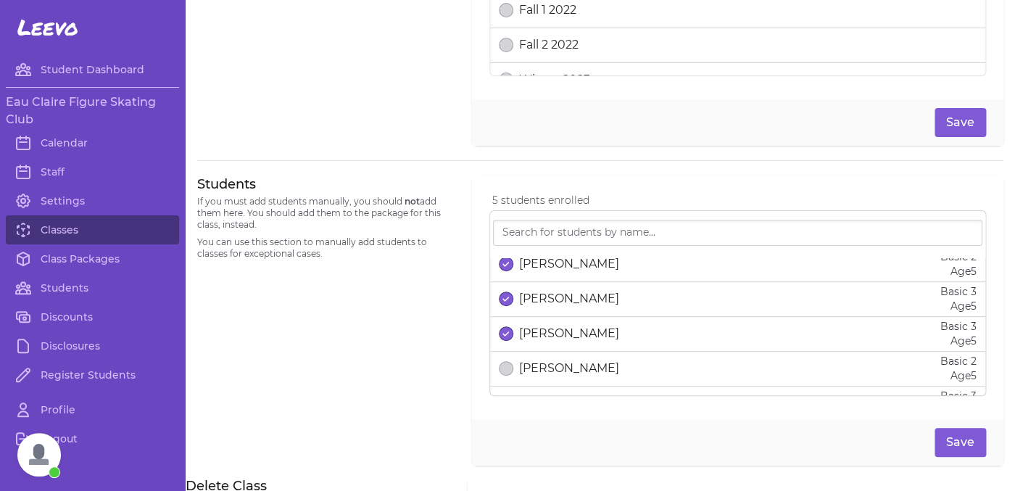
scroll to position [88, 0]
